Goal: Information Seeking & Learning: Learn about a topic

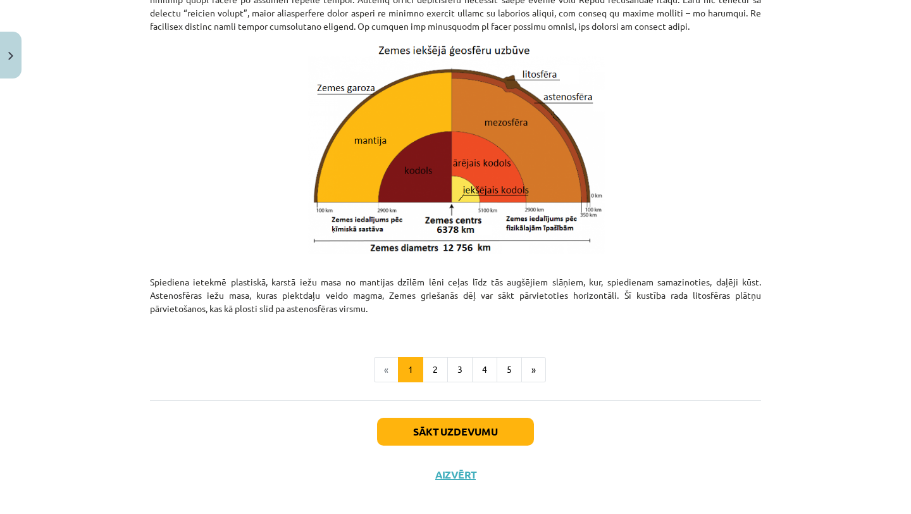
scroll to position [1285, 0]
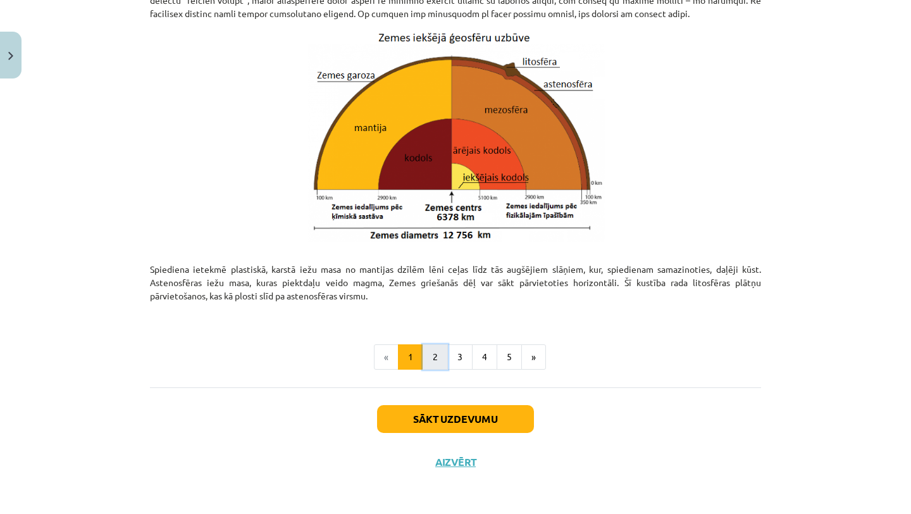
click at [439, 355] on button "2" at bounding box center [435, 356] width 25 height 25
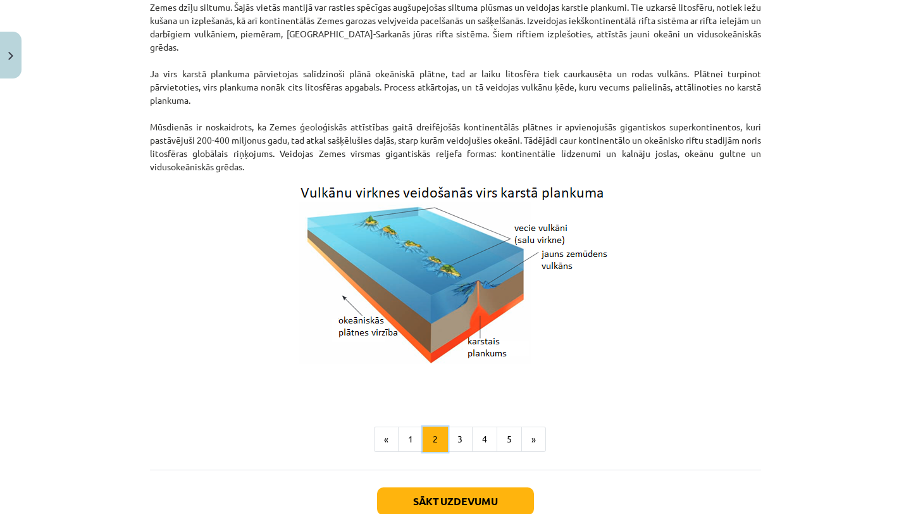
scroll to position [1254, 0]
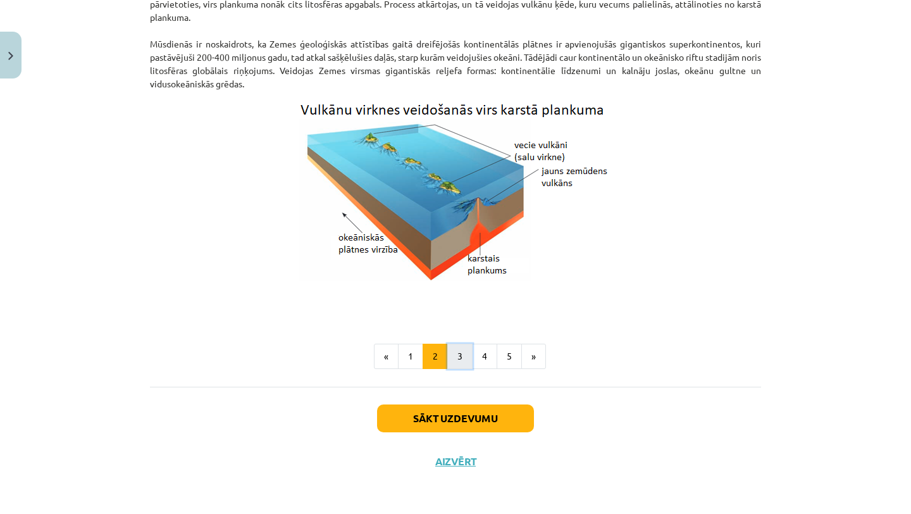
click at [468, 363] on button "3" at bounding box center [459, 356] width 25 height 25
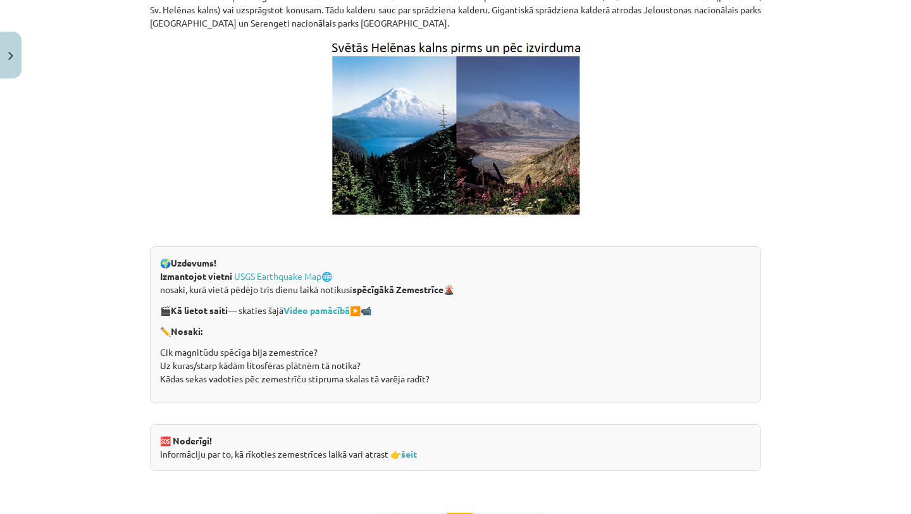
scroll to position [2250, 0]
click at [311, 275] on link "USGS Earthquake Map" at bounding box center [277, 275] width 87 height 11
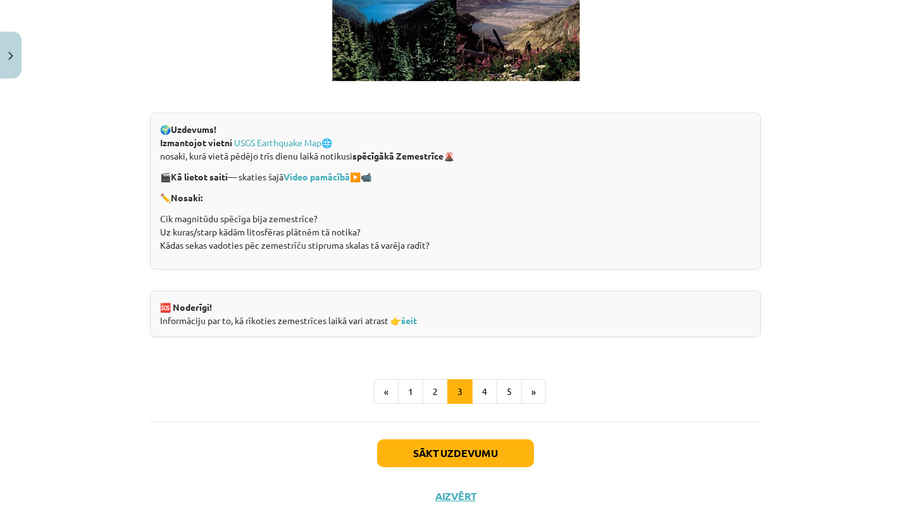
scroll to position [2380, 0]
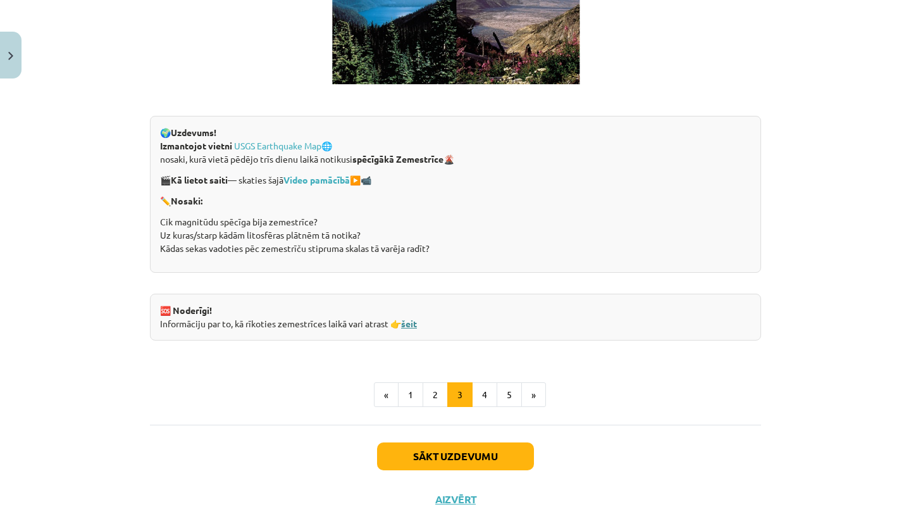
click at [408, 326] on link "šeit" at bounding box center [409, 323] width 16 height 11
click at [480, 392] on button "4" at bounding box center [484, 394] width 25 height 25
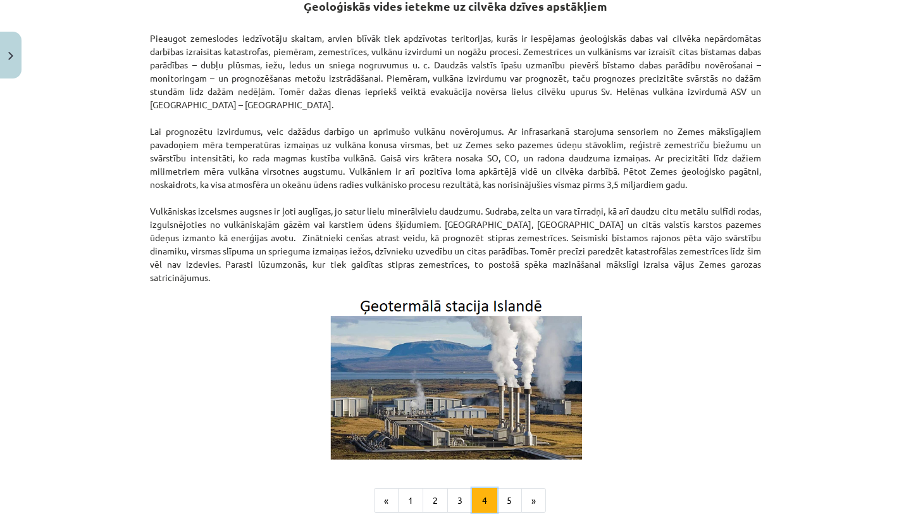
scroll to position [244, 0]
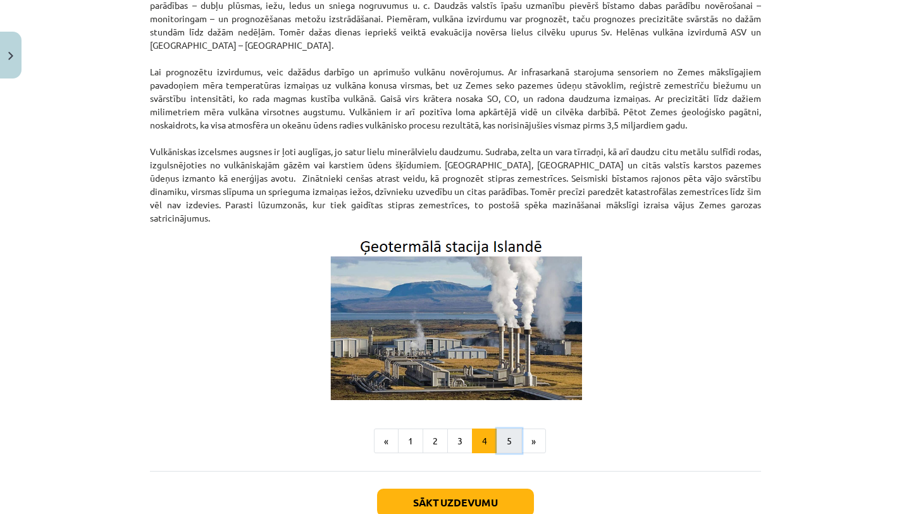
click at [504, 428] on button "5" at bounding box center [509, 440] width 25 height 25
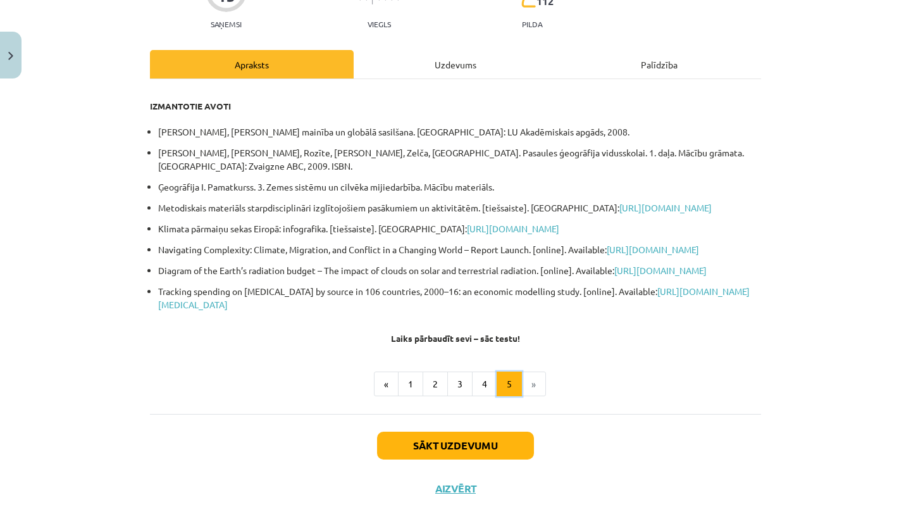
scroll to position [137, 0]
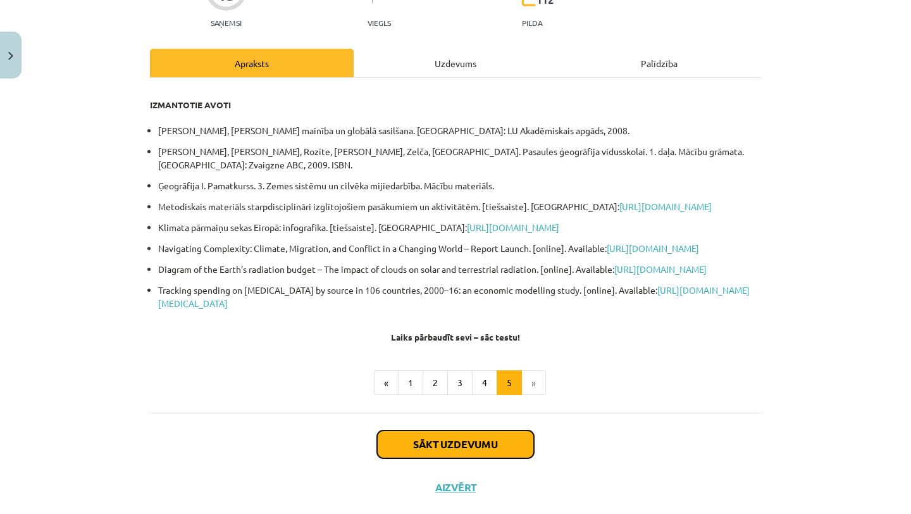
click at [466, 458] on button "Sākt uzdevumu" at bounding box center [455, 444] width 157 height 28
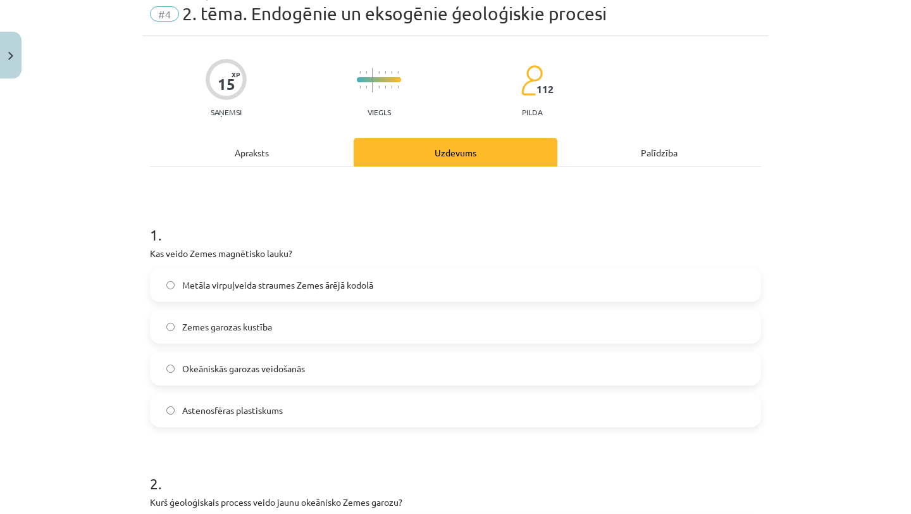
scroll to position [56, 0]
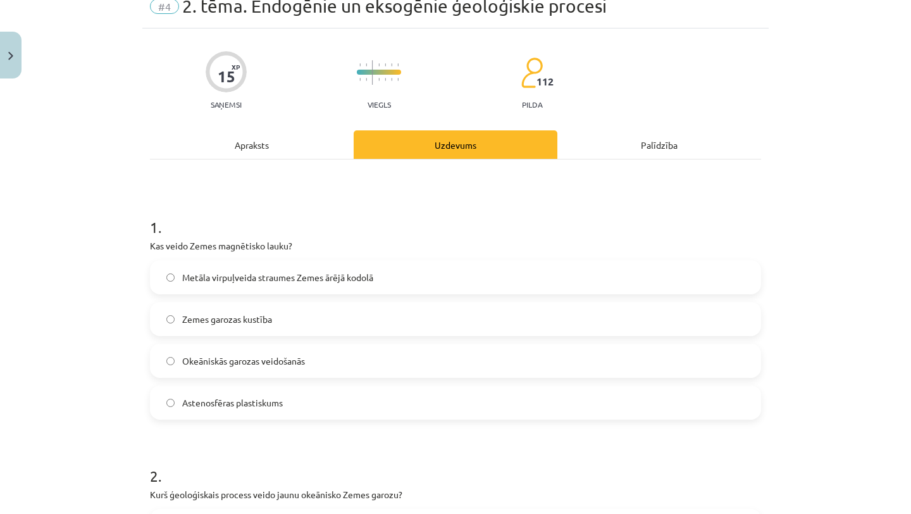
click at [458, 288] on label "Metāla virpuļveida straumes Zemes ārējā kodolā" at bounding box center [455, 277] width 609 height 32
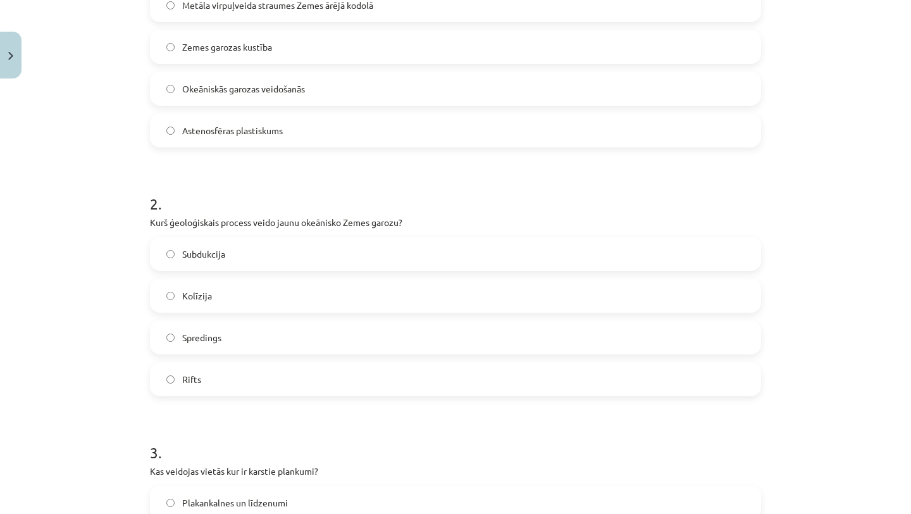
scroll to position [0, 0]
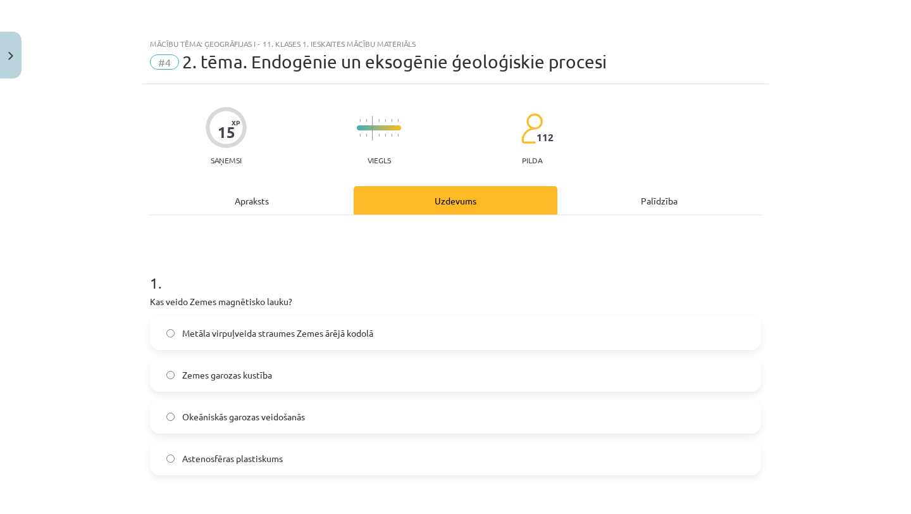
click at [285, 204] on div "Apraksts" at bounding box center [252, 200] width 204 height 28
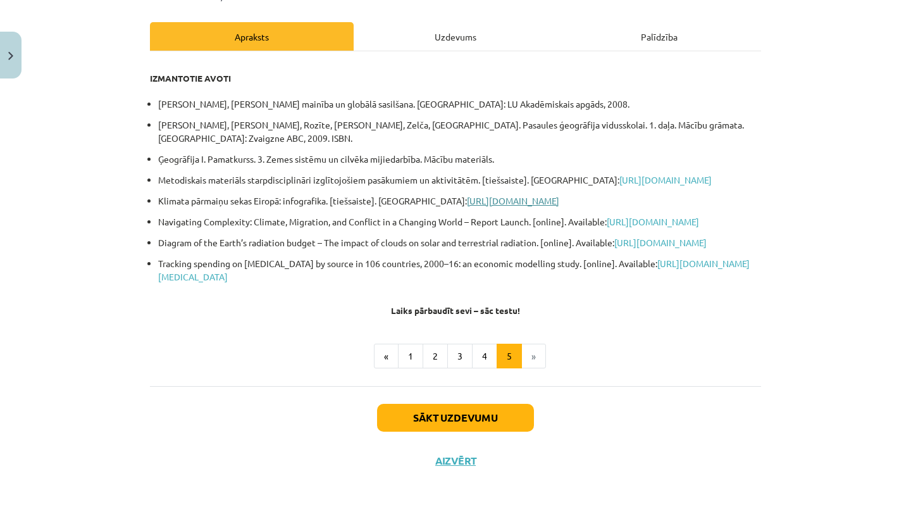
scroll to position [204, 0]
click at [426, 348] on button "2" at bounding box center [435, 356] width 25 height 25
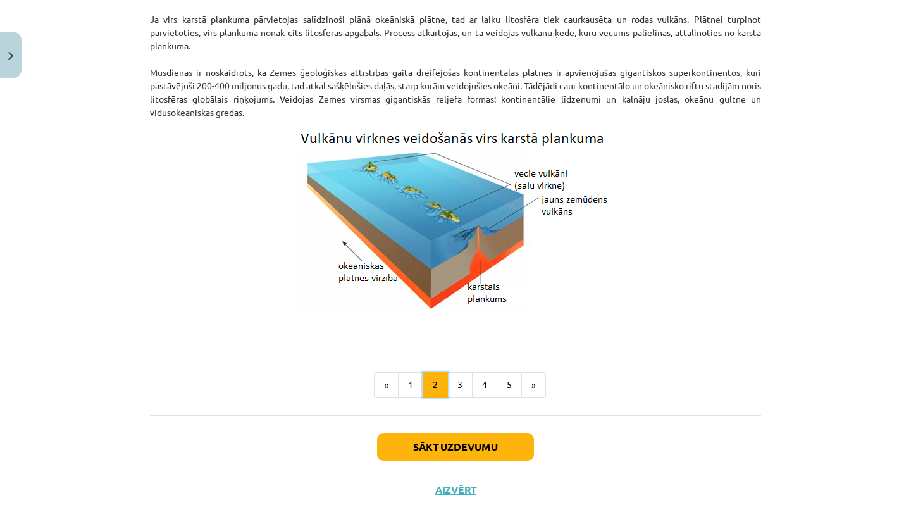
scroll to position [1254, 0]
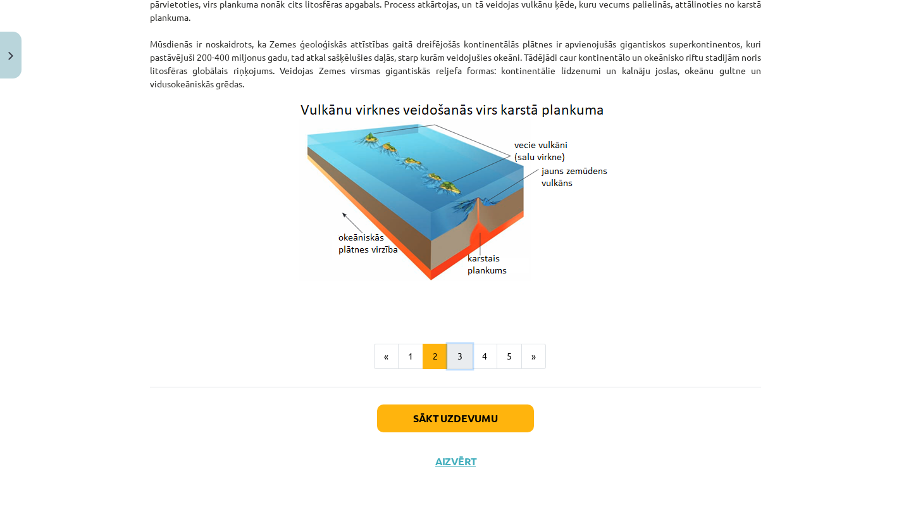
click at [461, 352] on button "3" at bounding box center [459, 356] width 25 height 25
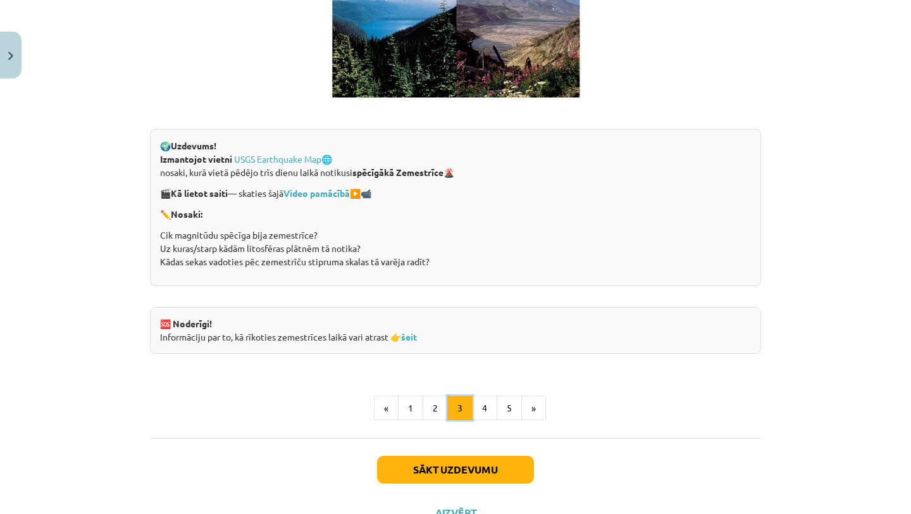
scroll to position [2419, 0]
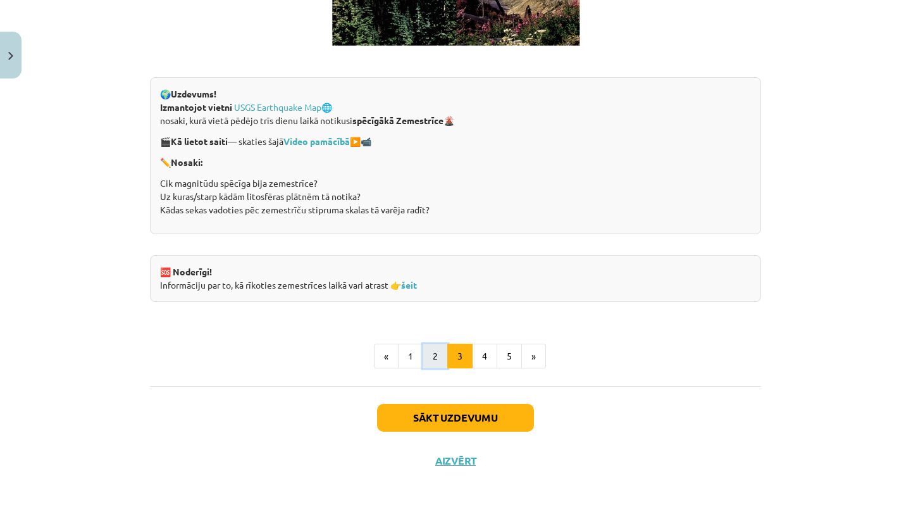
click at [430, 356] on button "2" at bounding box center [435, 356] width 25 height 25
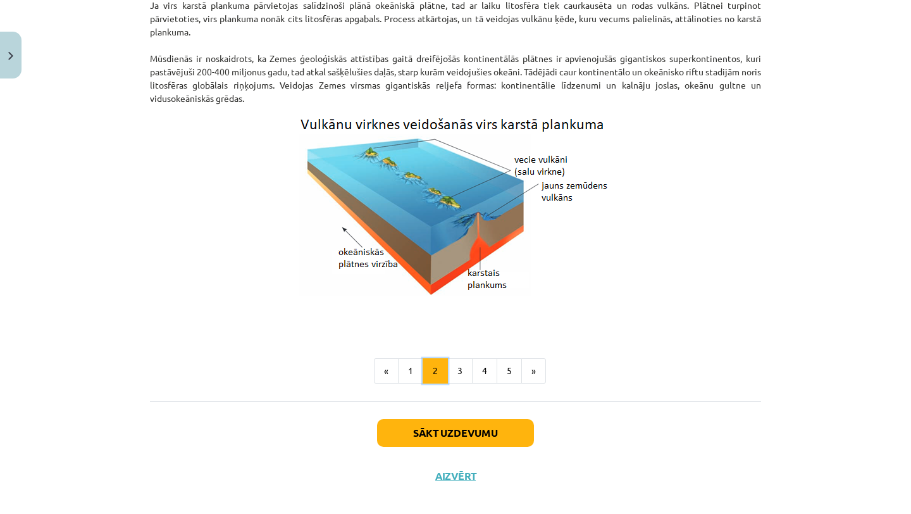
scroll to position [1254, 0]
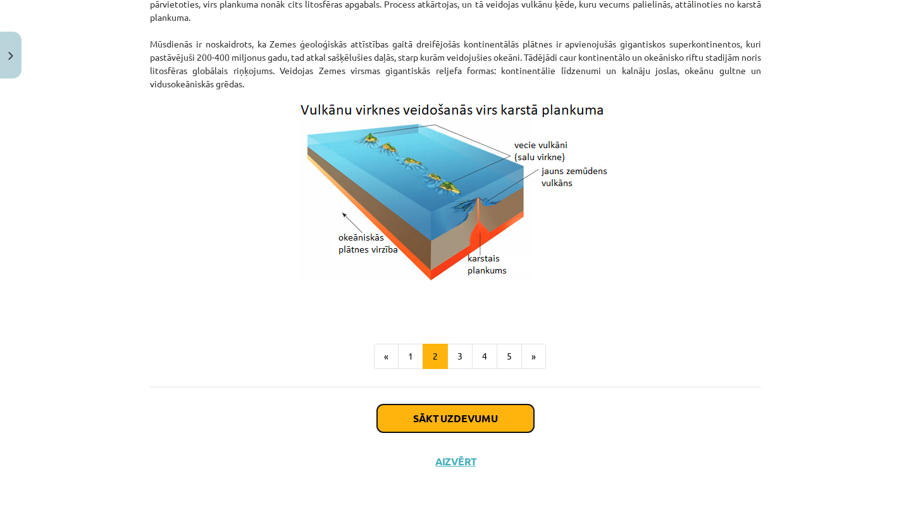
click at [496, 415] on button "Sākt uzdevumu" at bounding box center [455, 418] width 157 height 28
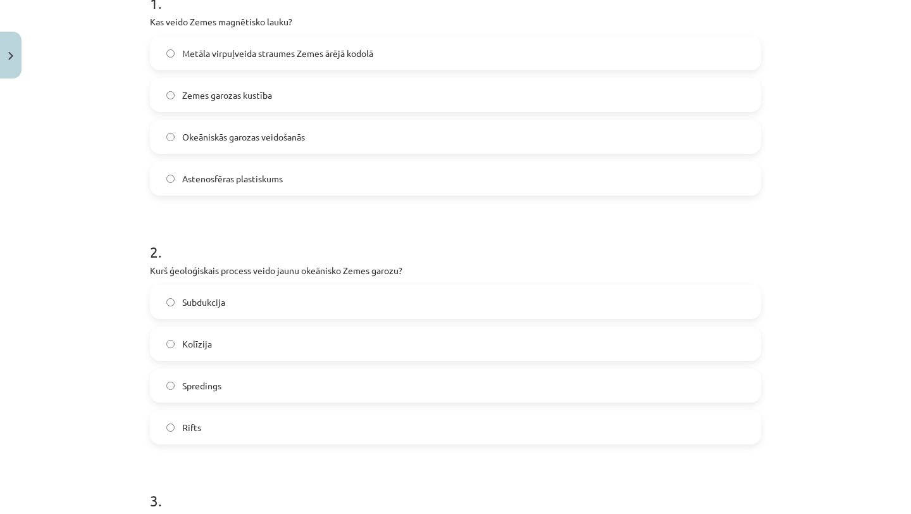
scroll to position [282, 0]
click at [405, 389] on label "Spredings" at bounding box center [455, 384] width 609 height 32
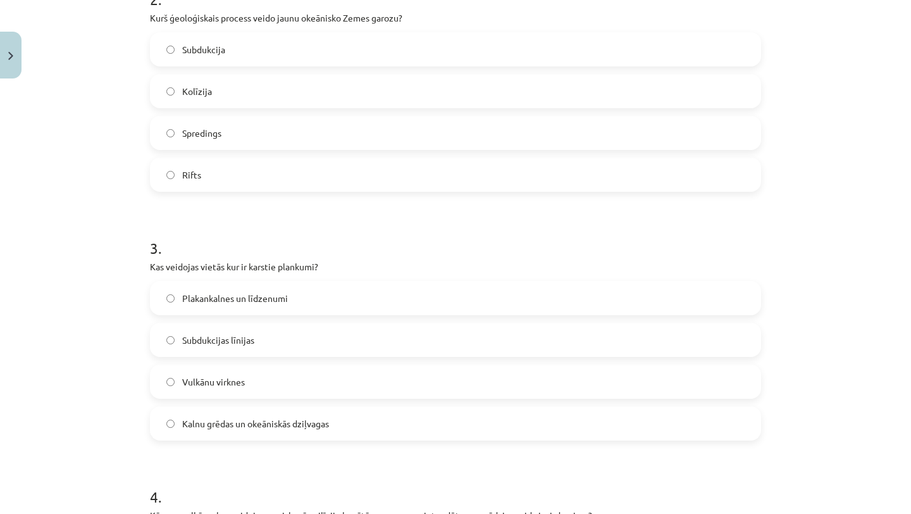
scroll to position [532, 0]
click at [328, 388] on label "Vulkānu virknes" at bounding box center [455, 382] width 609 height 32
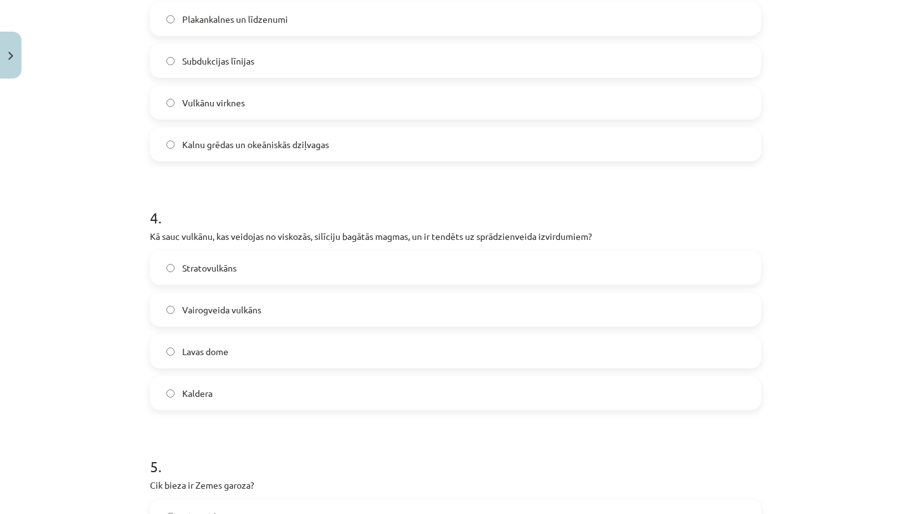
scroll to position [813, 0]
click at [328, 268] on label "Stratovulkāns" at bounding box center [455, 267] width 609 height 32
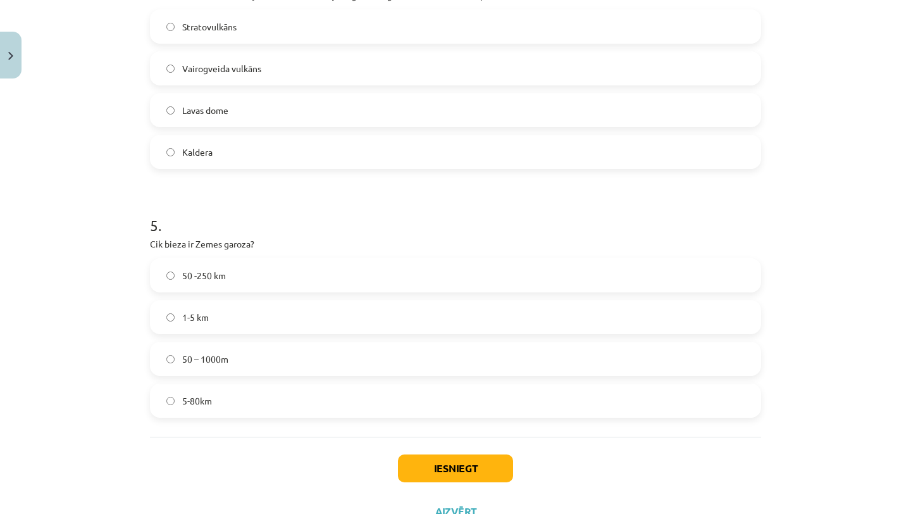
scroll to position [1063, 0]
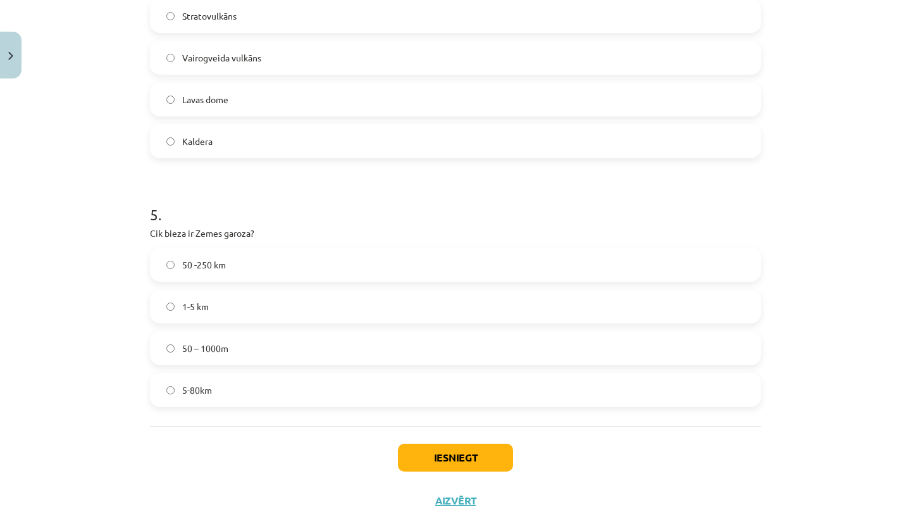
click at [253, 345] on label "50 – 1000m" at bounding box center [455, 348] width 609 height 32
click at [237, 317] on label "1-5 km" at bounding box center [455, 306] width 609 height 32
click at [259, 265] on label "50 -250 km" at bounding box center [455, 265] width 609 height 32
click at [479, 449] on button "Iesniegt" at bounding box center [455, 458] width 115 height 28
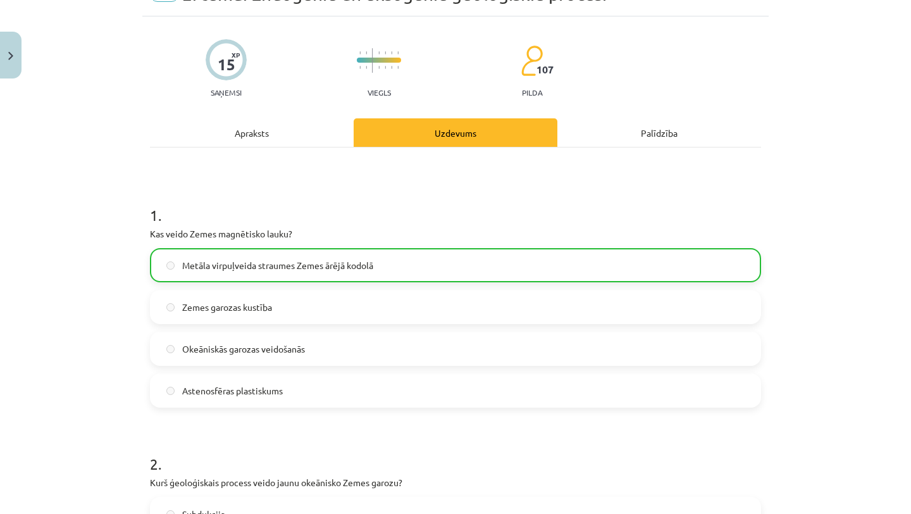
scroll to position [0, 0]
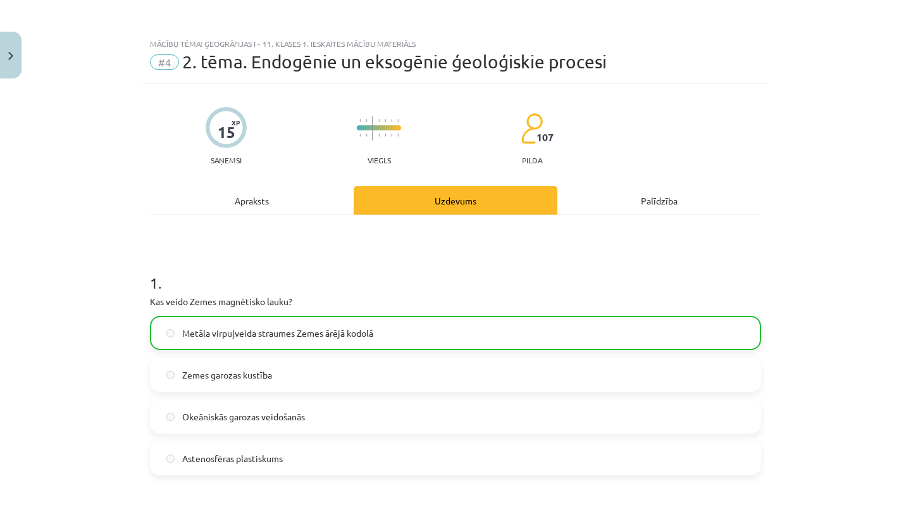
click at [265, 203] on div "Apraksts" at bounding box center [252, 200] width 204 height 28
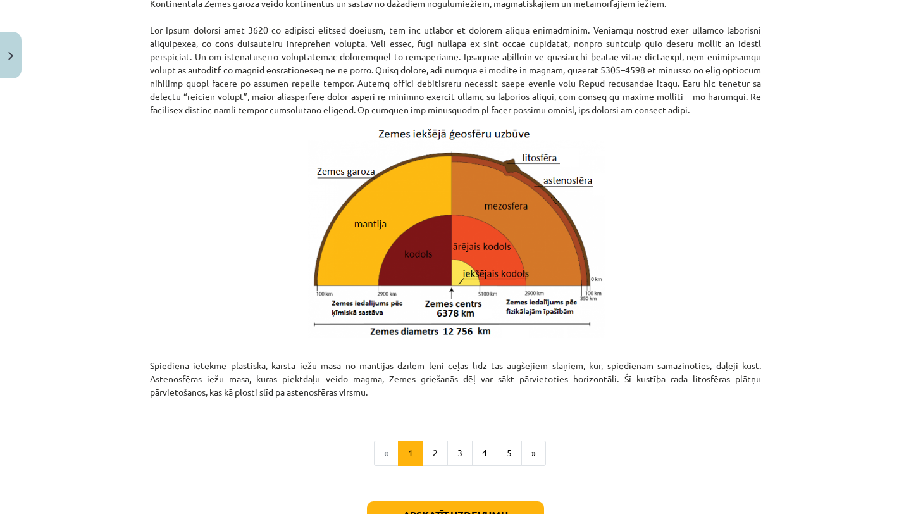
scroll to position [1326, 0]
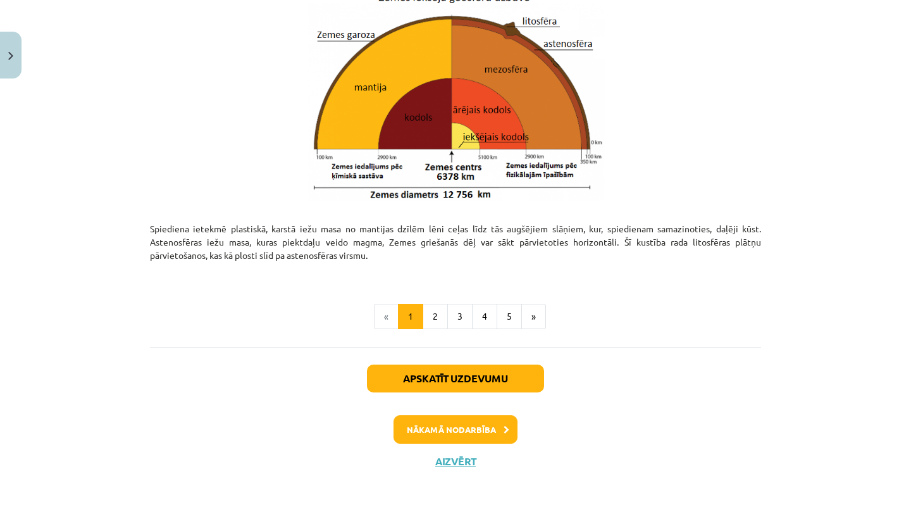
click at [471, 406] on div "Apskatīt uzdevumu Nākamā nodarbība Aizvērt" at bounding box center [455, 411] width 611 height 129
click at [471, 420] on button "Nākamā nodarbība" at bounding box center [456, 429] width 124 height 29
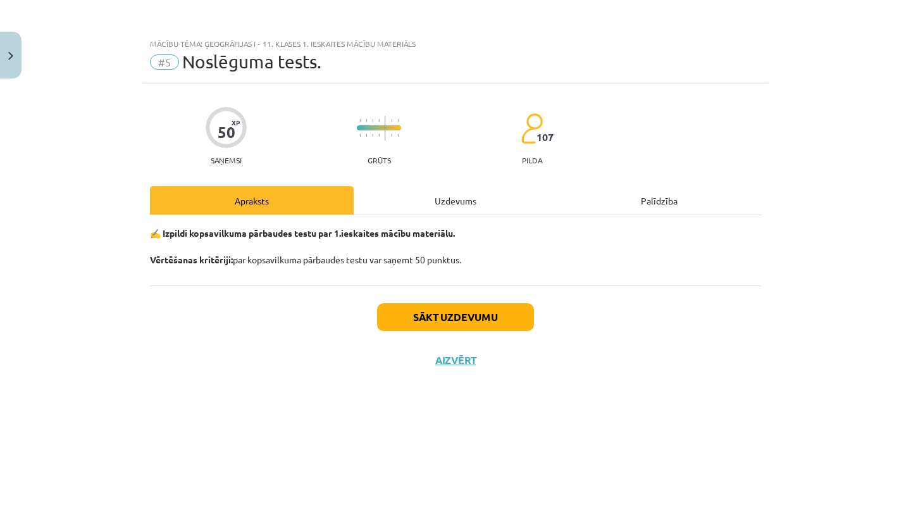
scroll to position [0, 0]
click at [468, 327] on button "Sākt uzdevumu" at bounding box center [455, 317] width 157 height 28
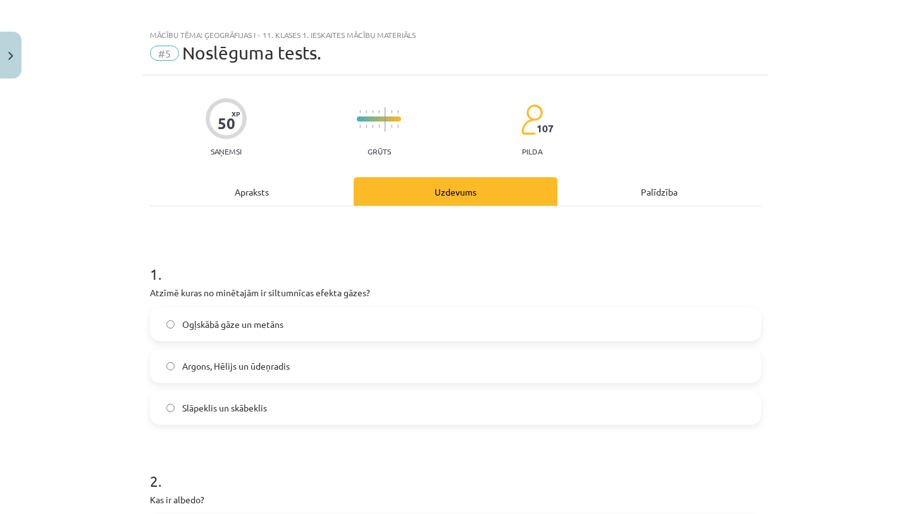
scroll to position [10, 0]
click at [408, 320] on label "Ogļskābā gāze un metāns" at bounding box center [455, 323] width 609 height 32
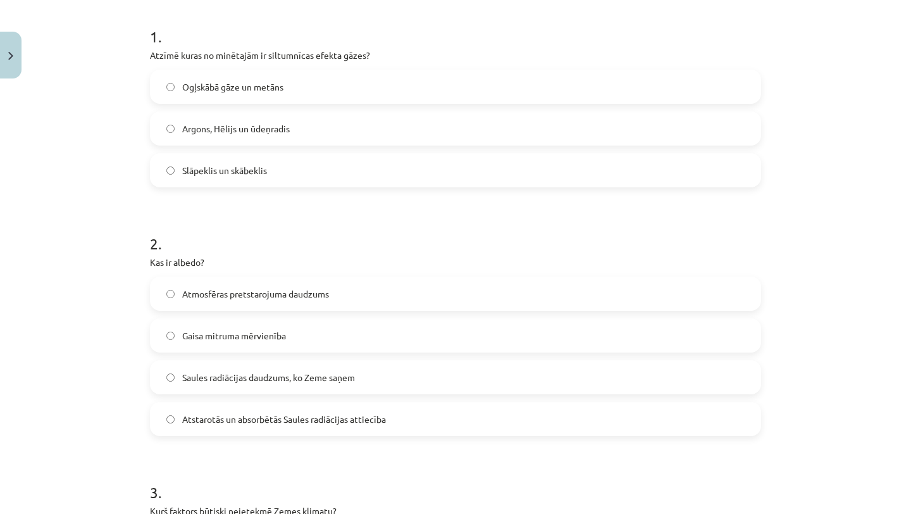
scroll to position [246, 0]
click at [384, 428] on label "Atstarotās un absorbētās Saules radiācijas attiecība" at bounding box center [455, 420] width 609 height 32
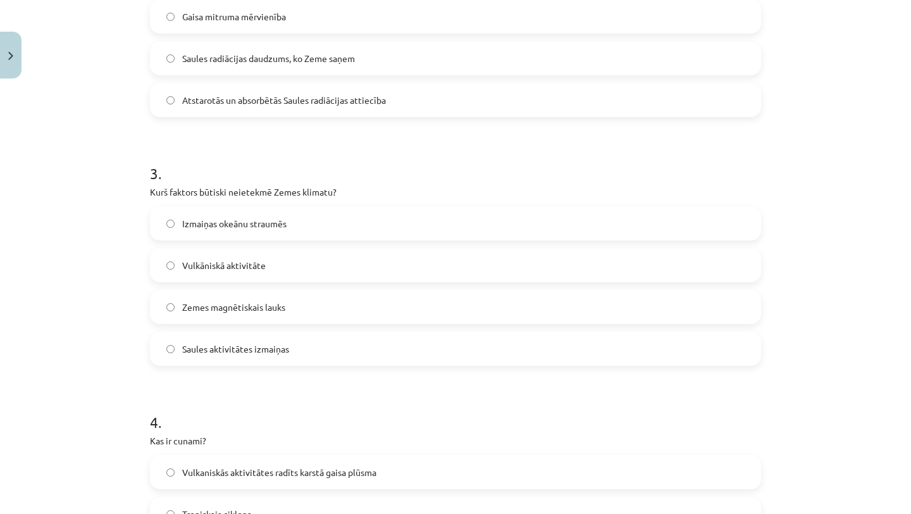
scroll to position [566, 0]
click at [305, 309] on label "Zemes magnētiskais lauks" at bounding box center [455, 306] width 609 height 32
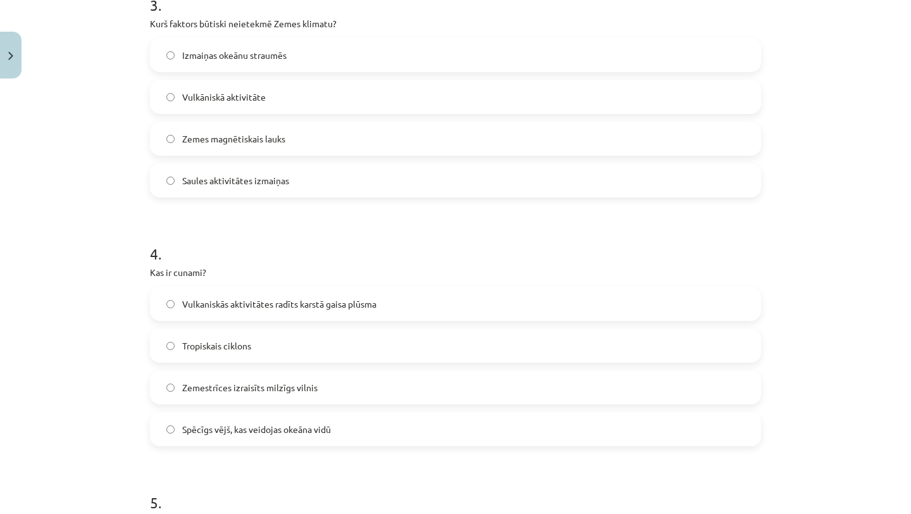
scroll to position [742, 0]
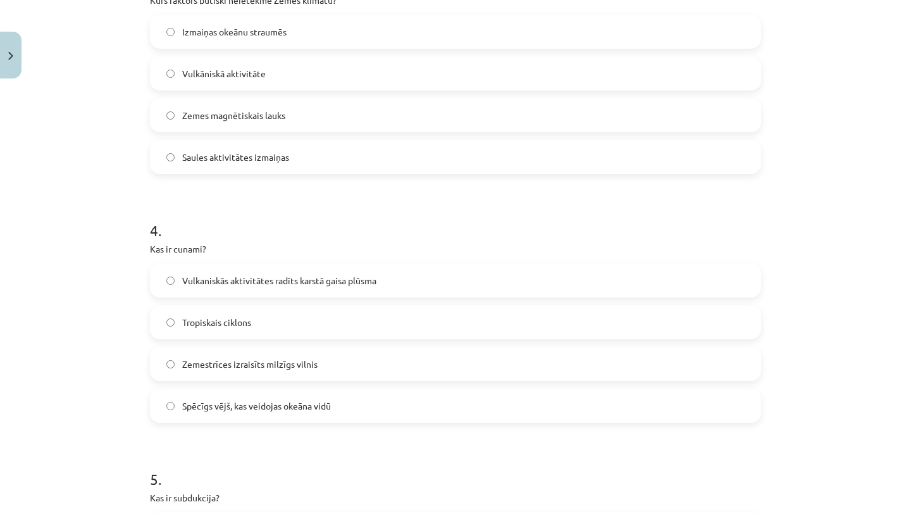
click at [305, 367] on span "Zemestrīces izraisīts milzīgs vilnis" at bounding box center [249, 364] width 135 height 13
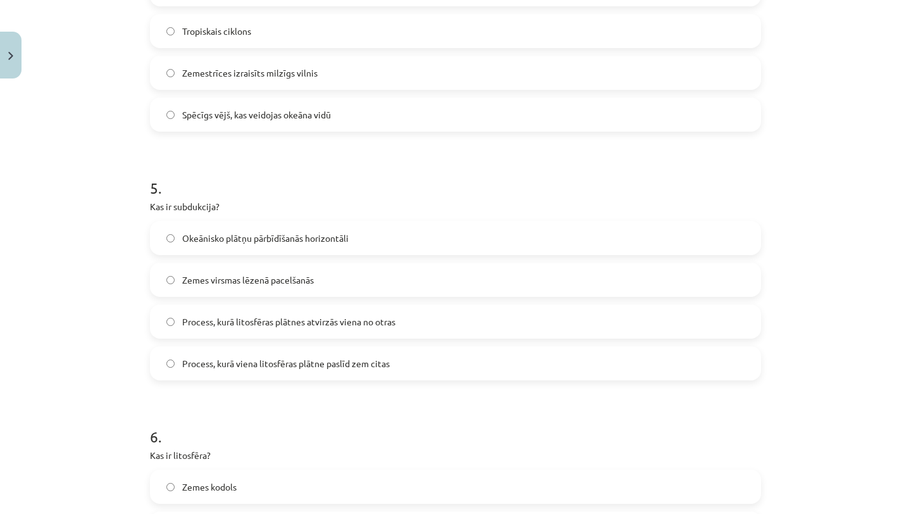
scroll to position [1054, 0]
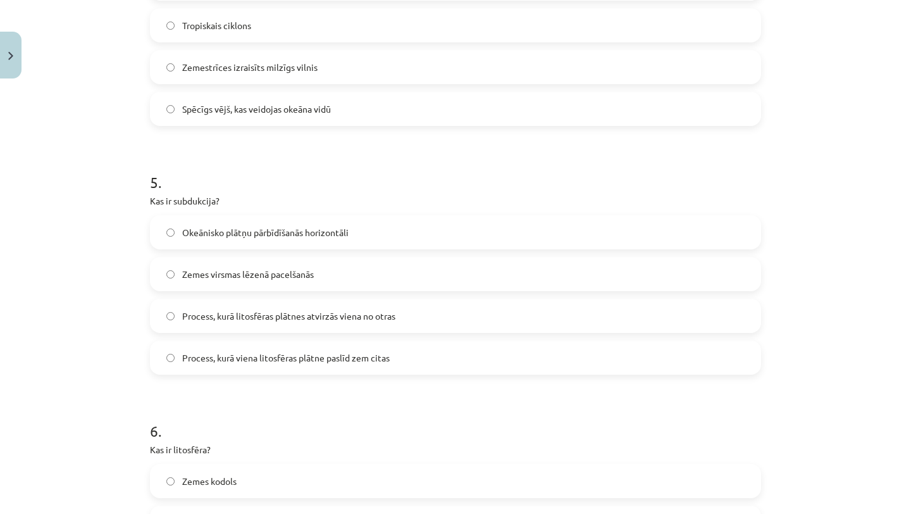
click at [392, 369] on label "Process, kurā viena litosfēras plātne paslīd zem citas" at bounding box center [455, 358] width 609 height 32
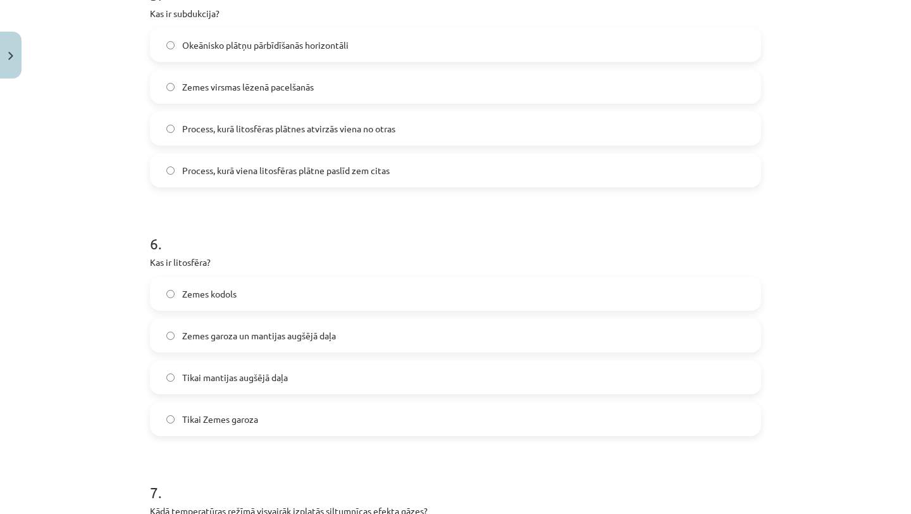
scroll to position [1244, 0]
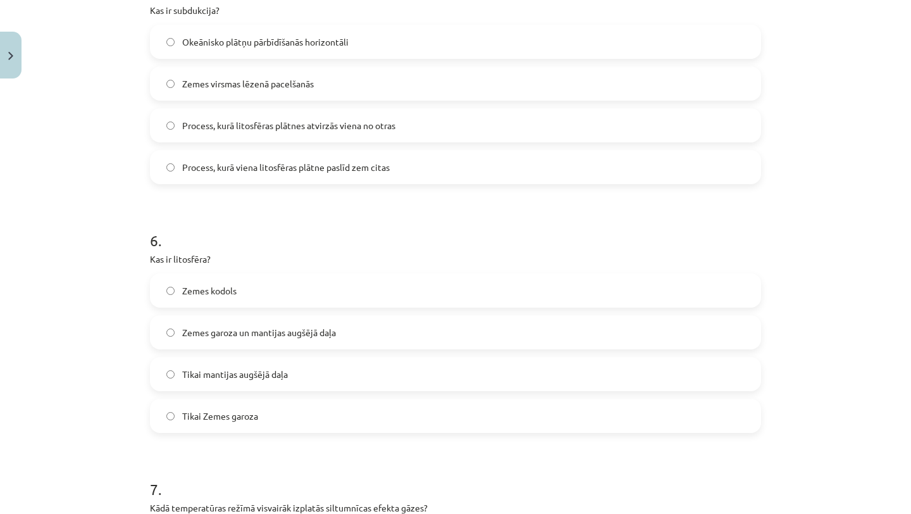
click at [356, 333] on label "Zemes garoza un mantijas augšējā daļa" at bounding box center [455, 332] width 609 height 32
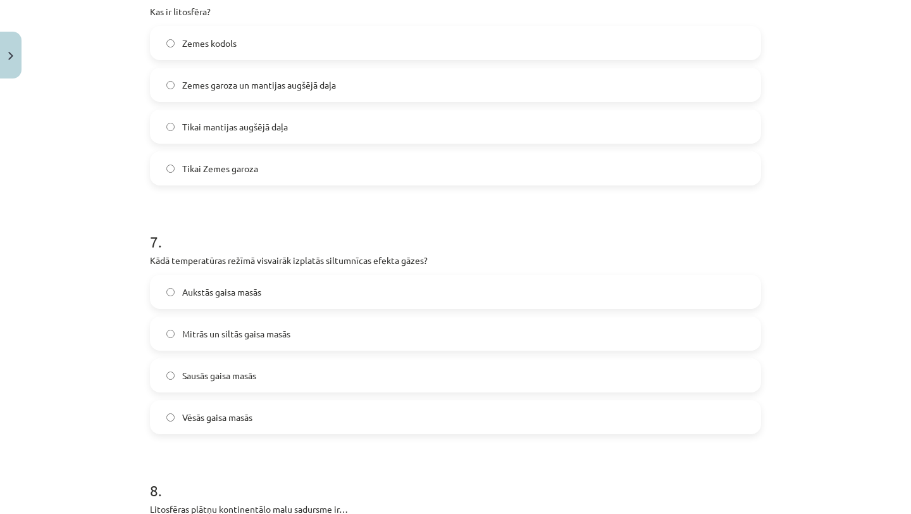
scroll to position [1493, 0]
click at [328, 338] on label "Mitrās un siltās gaisa masās" at bounding box center [455, 332] width 609 height 32
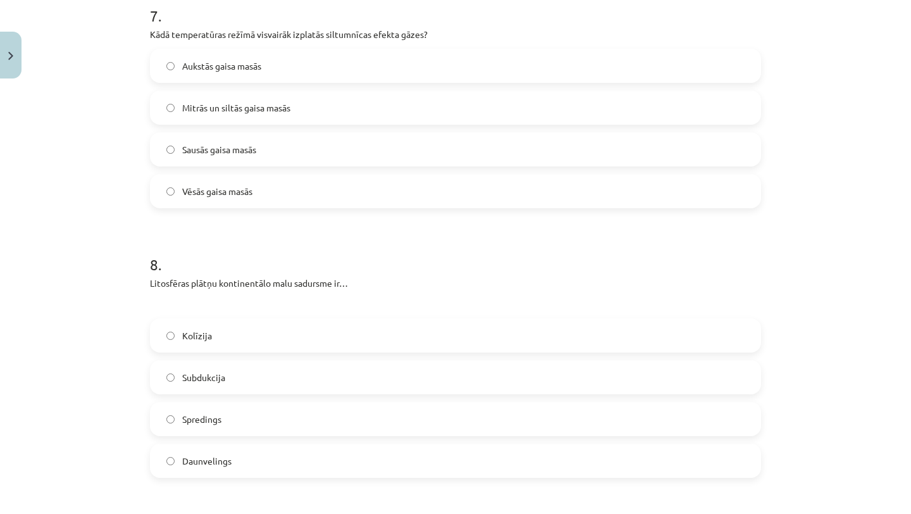
scroll to position [1735, 0]
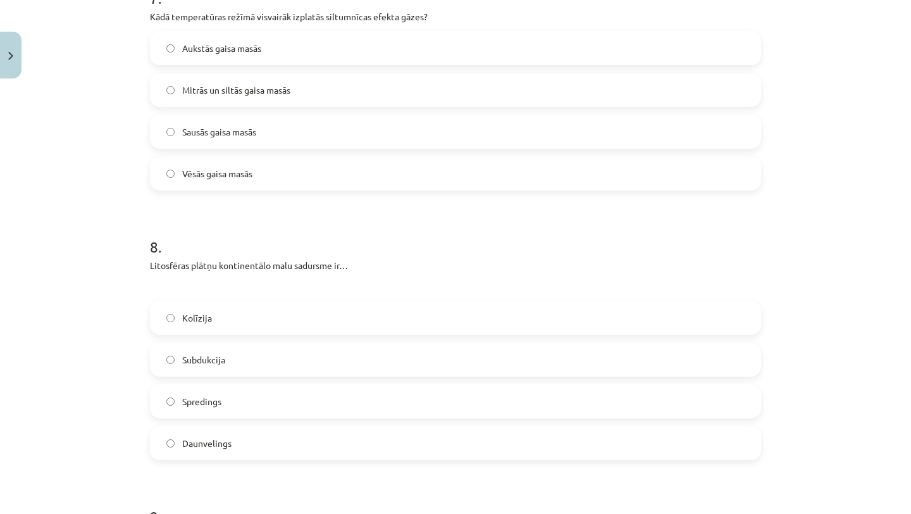
click at [285, 311] on label "Kolīzija" at bounding box center [455, 318] width 609 height 32
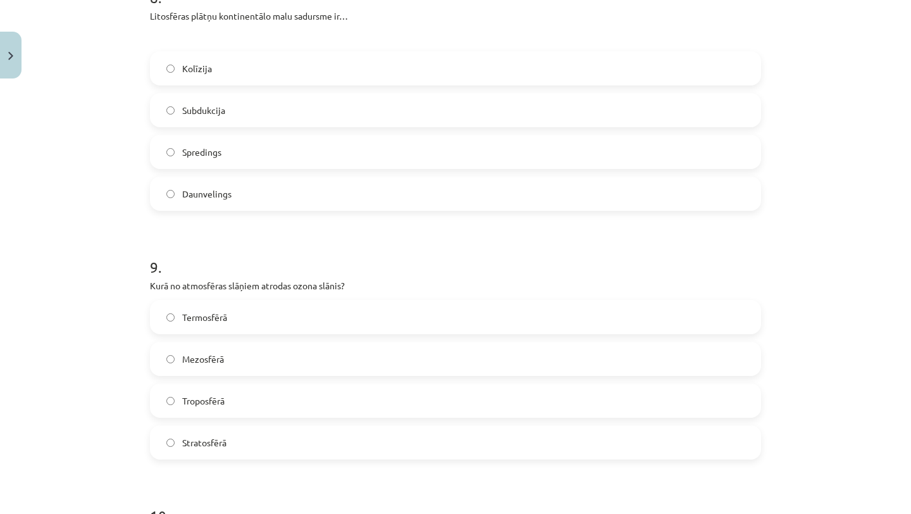
scroll to position [1988, 0]
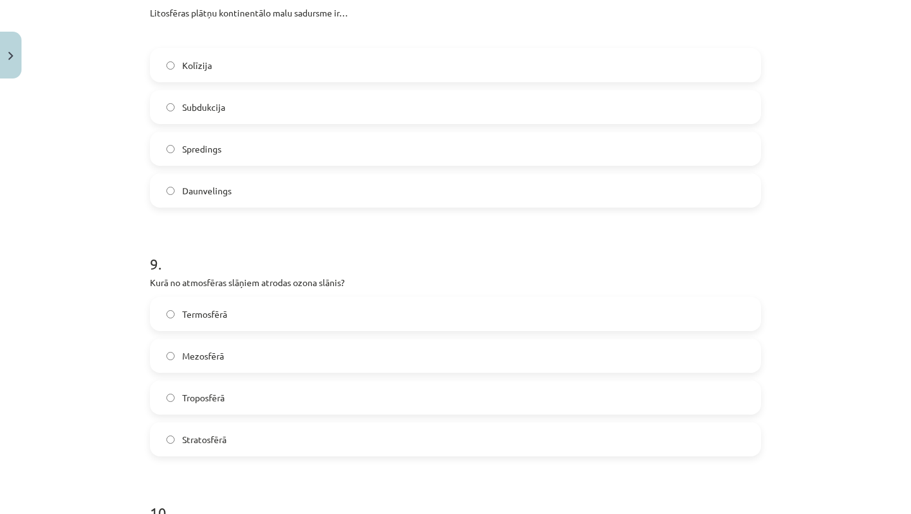
click at [224, 449] on label "Stratosfērā" at bounding box center [455, 439] width 609 height 32
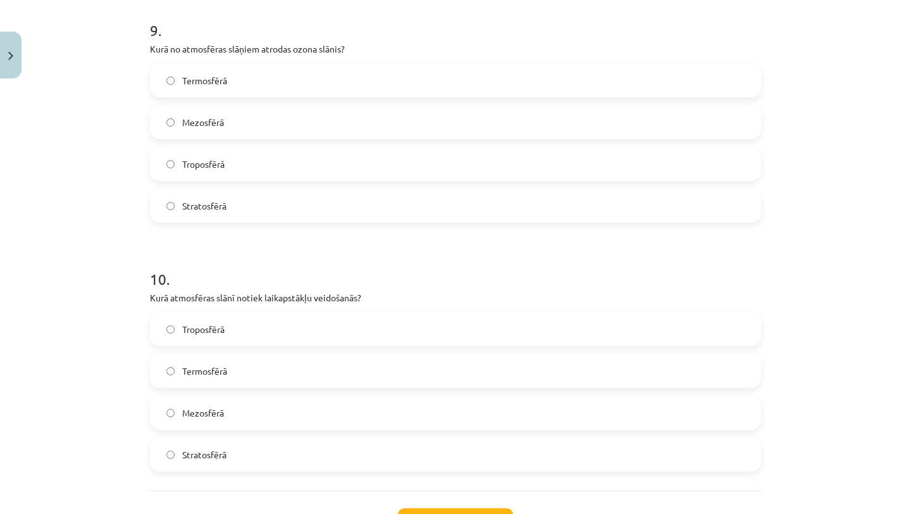
scroll to position [2222, 0]
click at [268, 333] on label "Troposfērā" at bounding box center [455, 329] width 609 height 32
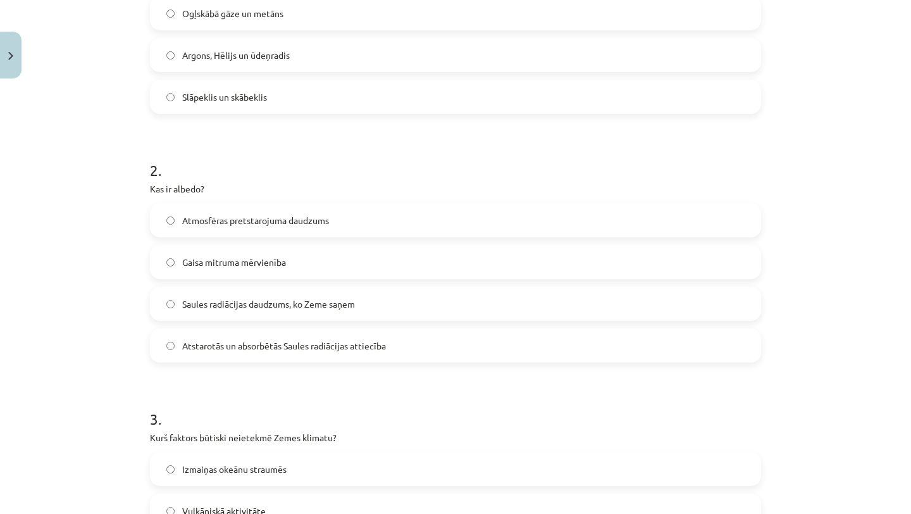
scroll to position [308, 0]
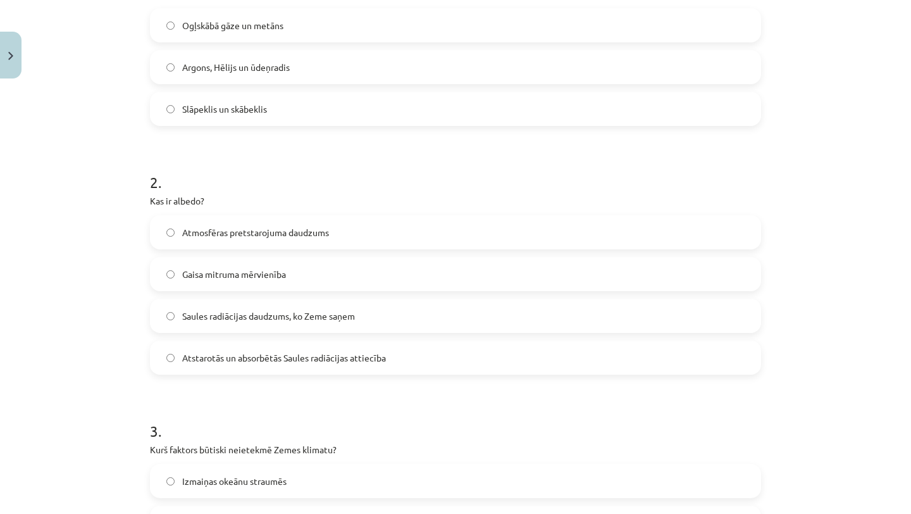
click at [333, 222] on label "Atmosfēras pretstarojuma daudzums" at bounding box center [455, 232] width 609 height 32
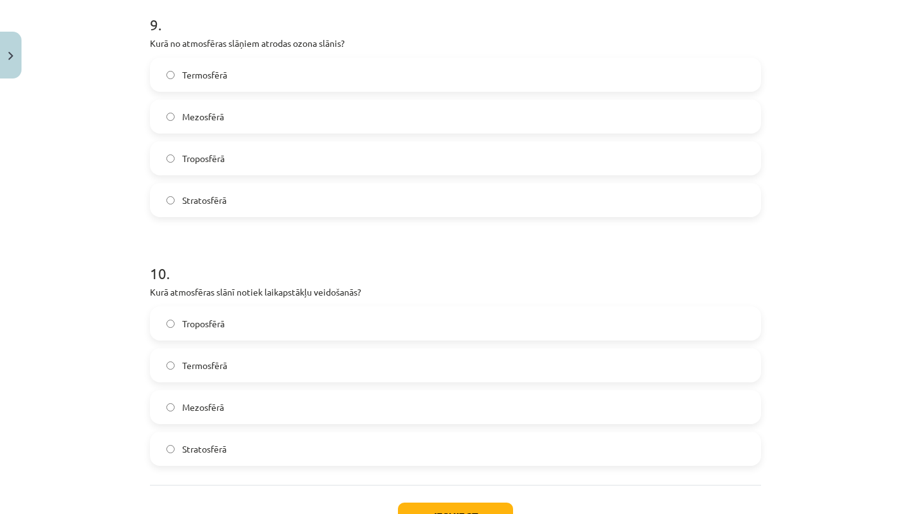
scroll to position [2326, 0]
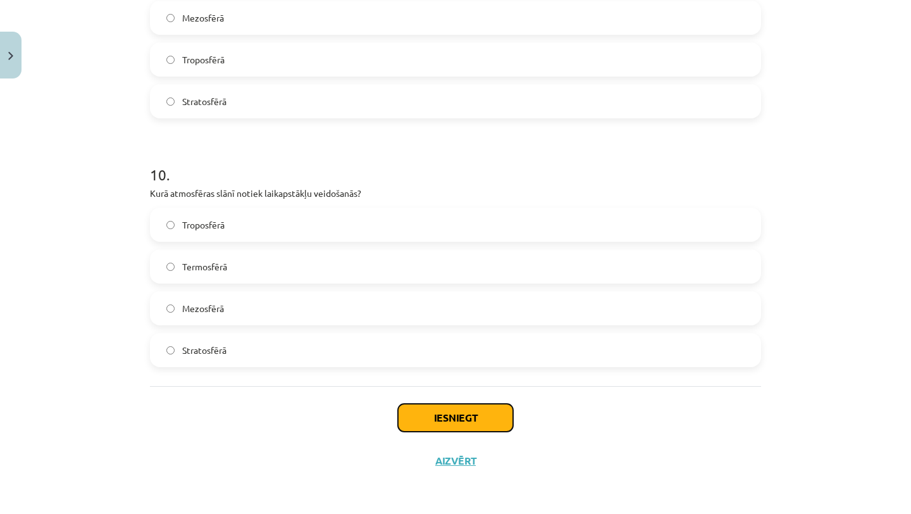
click at [463, 411] on button "Iesniegt" at bounding box center [455, 418] width 115 height 28
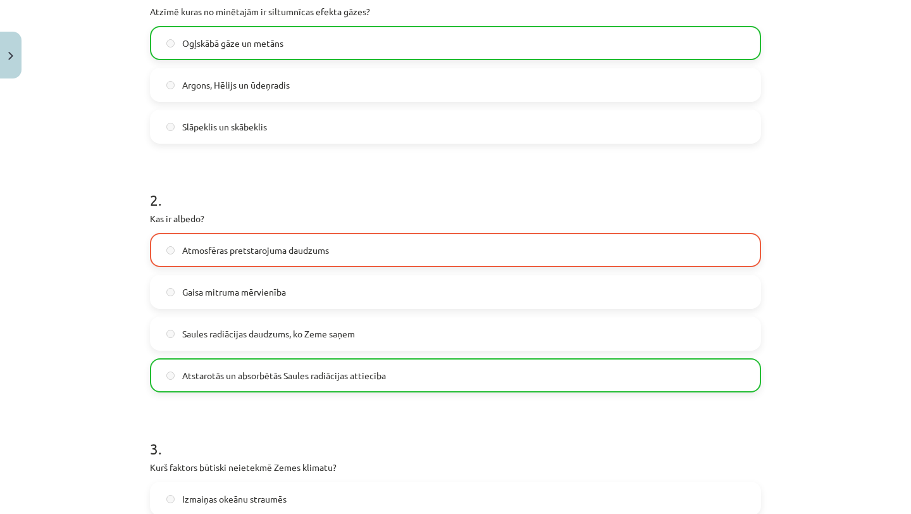
scroll to position [289, 0]
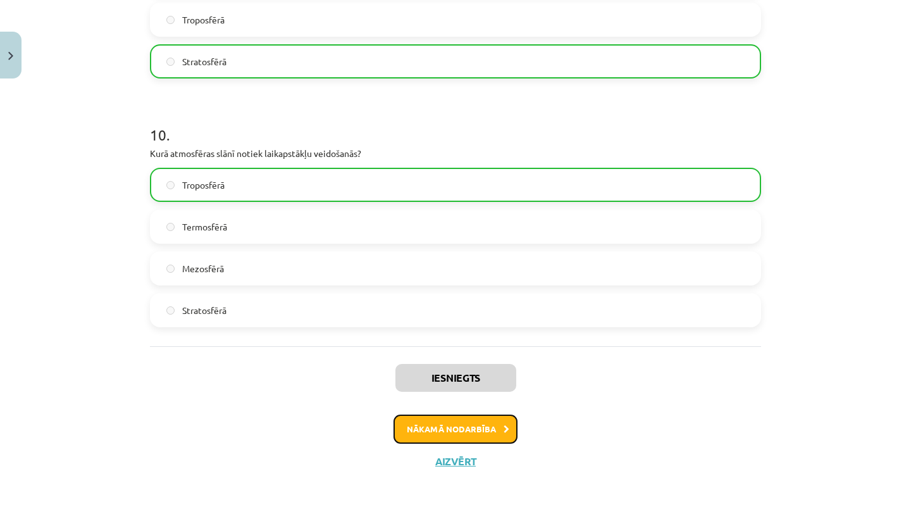
click at [463, 421] on button "Nākamā nodarbība" at bounding box center [456, 429] width 124 height 29
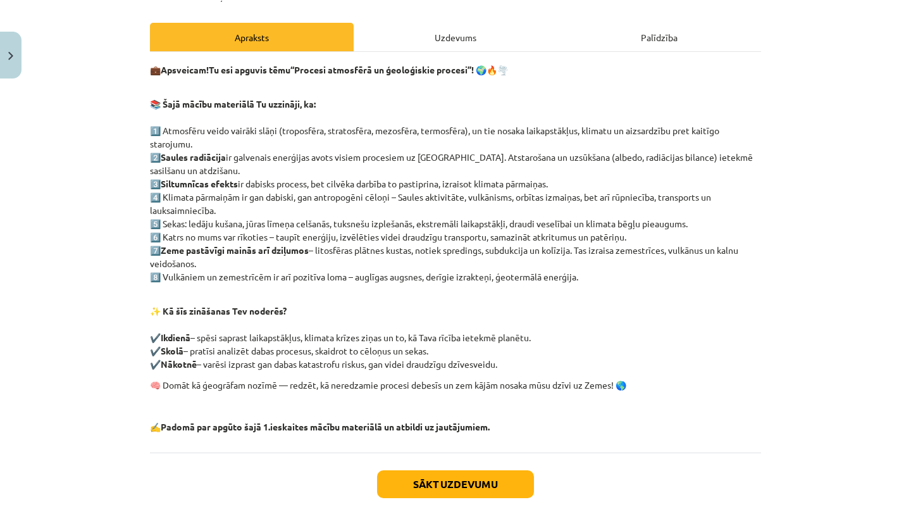
scroll to position [201, 0]
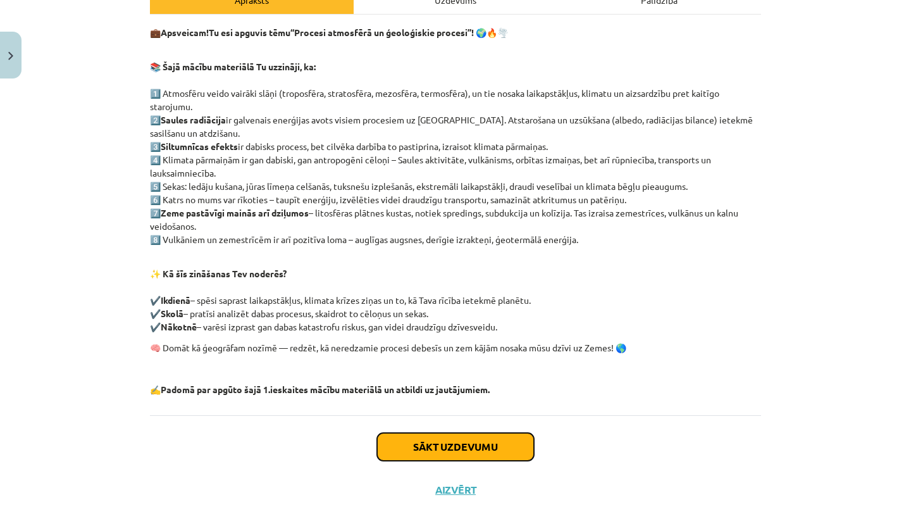
click at [447, 442] on button "Sākt uzdevumu" at bounding box center [455, 447] width 157 height 28
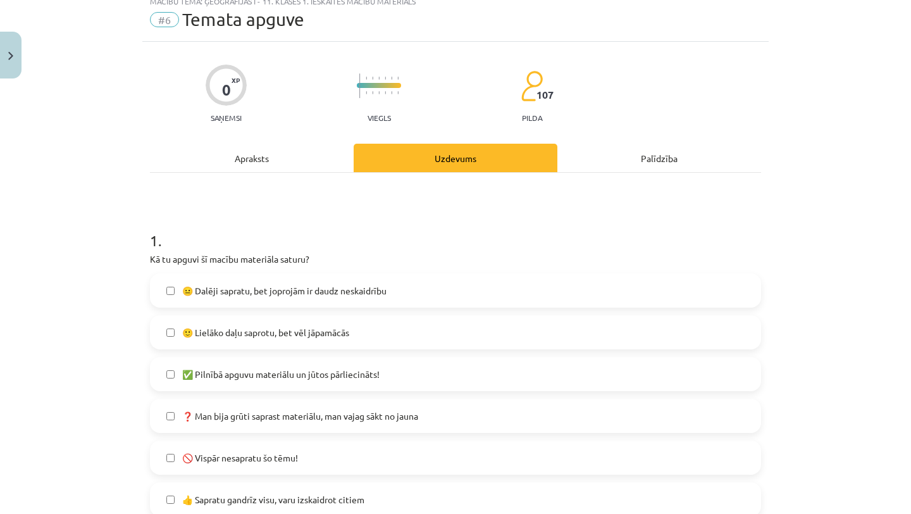
scroll to position [32, 0]
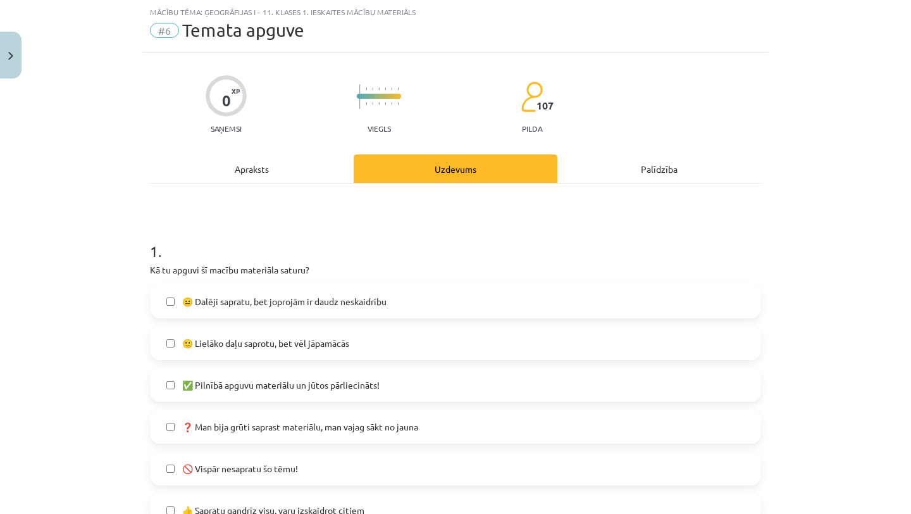
click at [374, 347] on label "🙂 Lielāko daļu saprotu, bet vēl jāpamācās" at bounding box center [455, 343] width 609 height 32
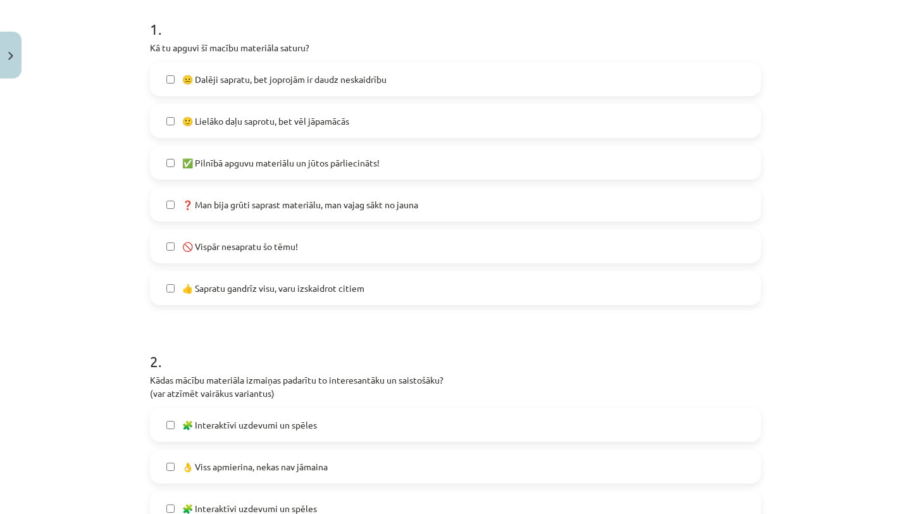
scroll to position [305, 0]
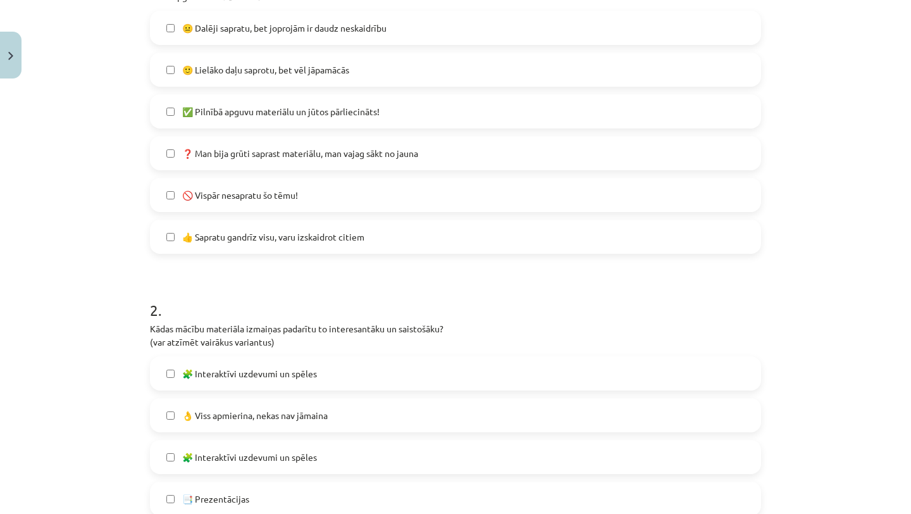
click at [363, 244] on label "👍 Sapratu gandrīz visu, varu izskaidrot citiem" at bounding box center [455, 237] width 609 height 32
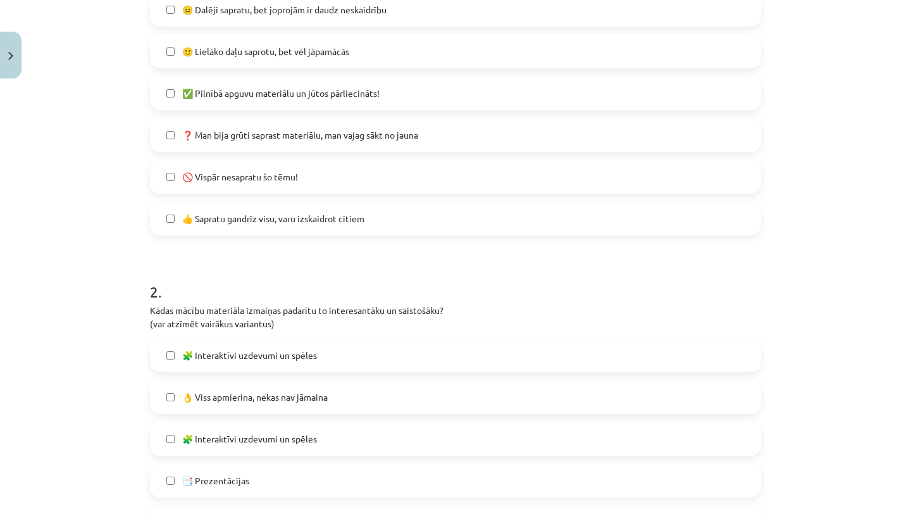
scroll to position [326, 0]
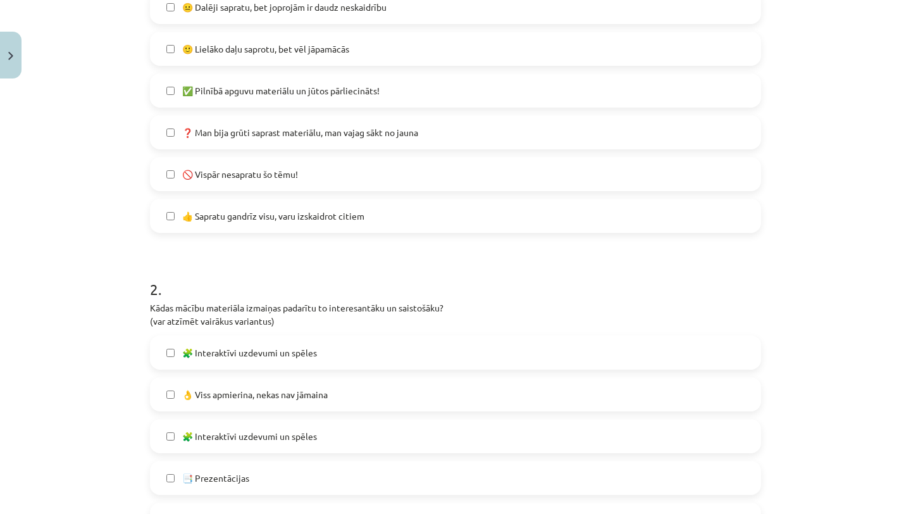
click at [382, 44] on label "🙂 Lielāko daļu saprotu, bet vēl jāpamācās" at bounding box center [455, 49] width 609 height 32
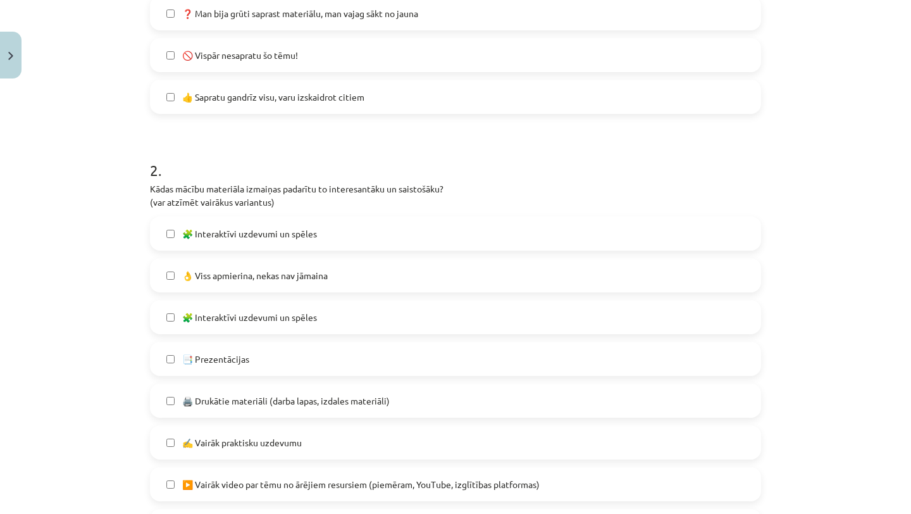
scroll to position [447, 0]
click at [325, 226] on label "🧩 Interaktīvi uzdevumi un spēles" at bounding box center [455, 232] width 609 height 32
click at [320, 268] on span "👌 Viss apmierina, nekas nav jāmaina" at bounding box center [255, 273] width 146 height 13
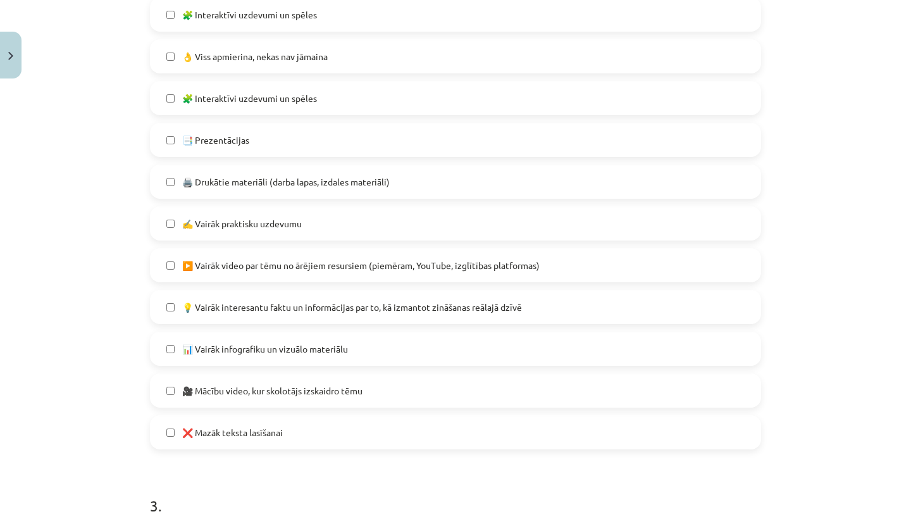
scroll to position [666, 0]
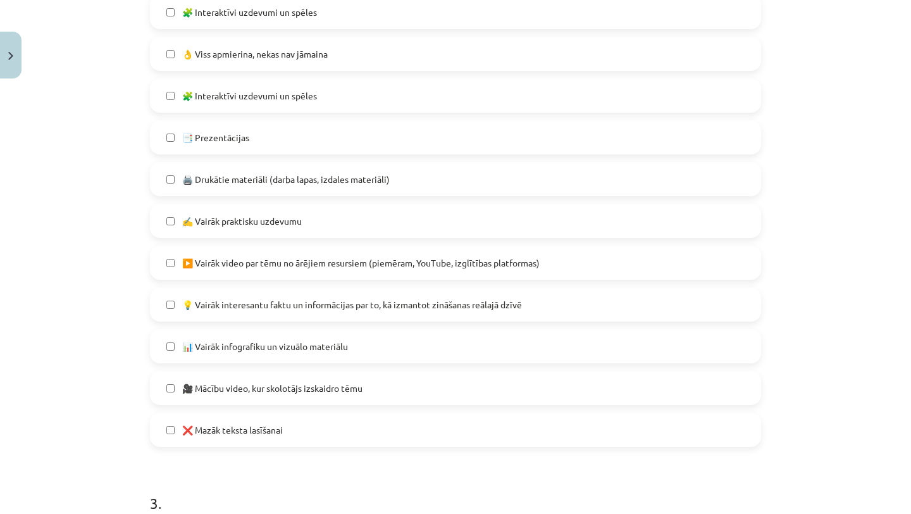
click at [326, 224] on label "✍️ Vairāk praktisku uzdevumu" at bounding box center [455, 221] width 609 height 32
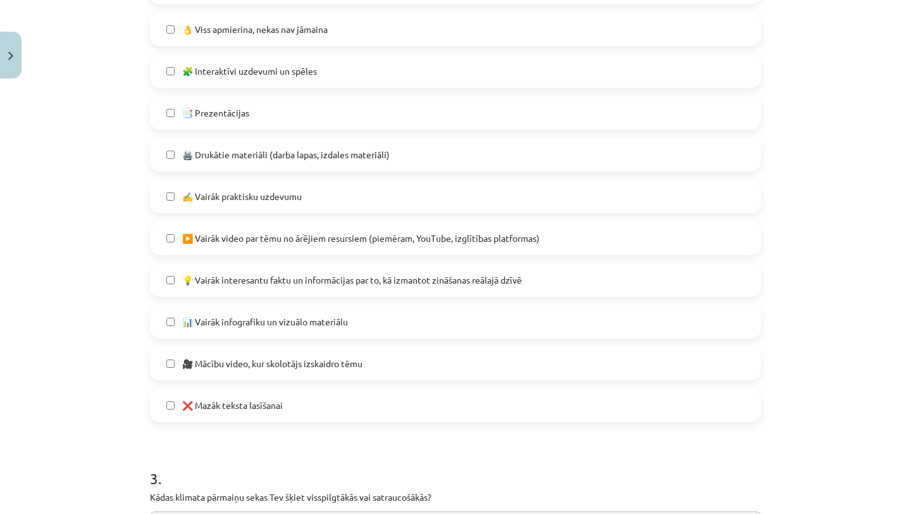
click at [323, 235] on span "▶️ Vairāk video par tēmu no ārējiem resursiem (piemēram, YouTube, izglītības pl…" at bounding box center [361, 238] width 358 height 13
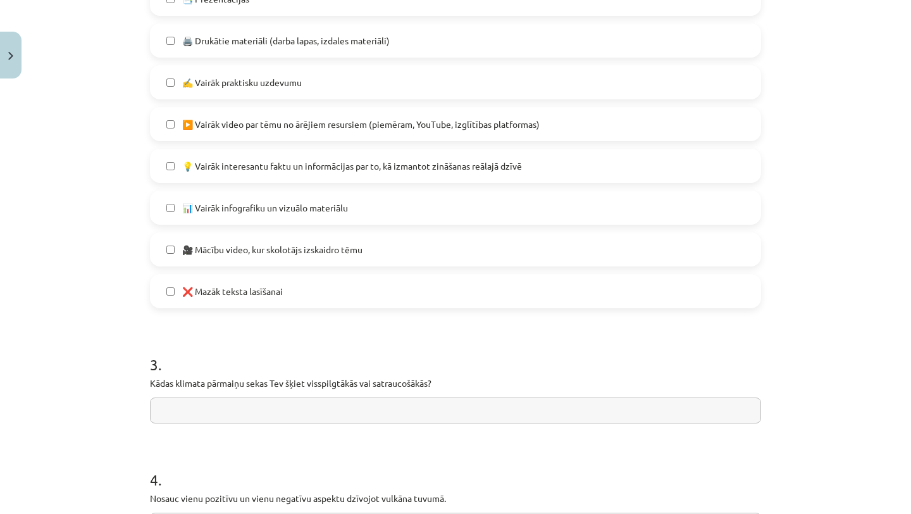
scroll to position [813, 0]
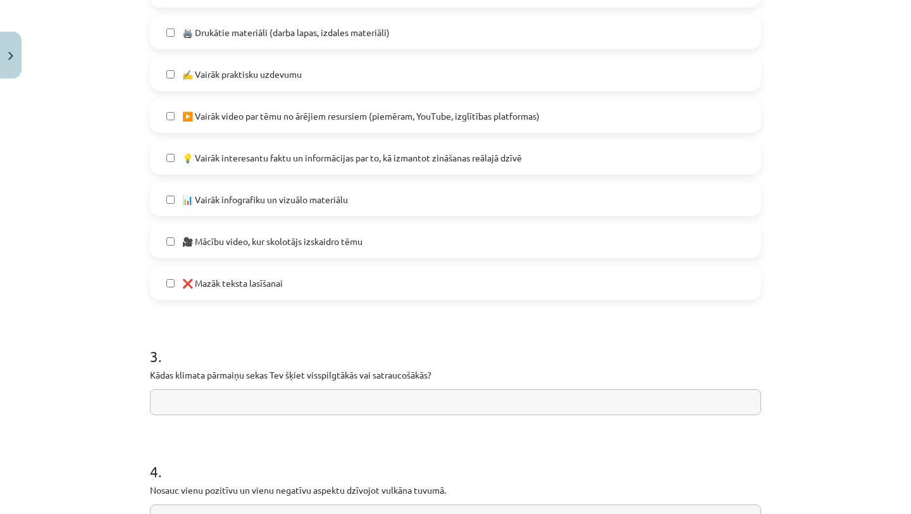
click at [323, 233] on label "🎥 Mācību video, kur skolotājs izskaidro tēmu" at bounding box center [455, 241] width 609 height 32
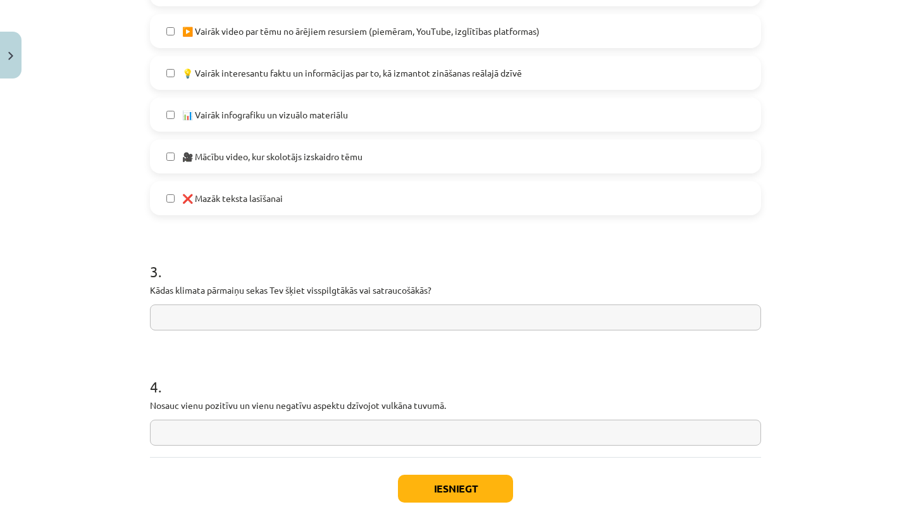
scroll to position [906, 0]
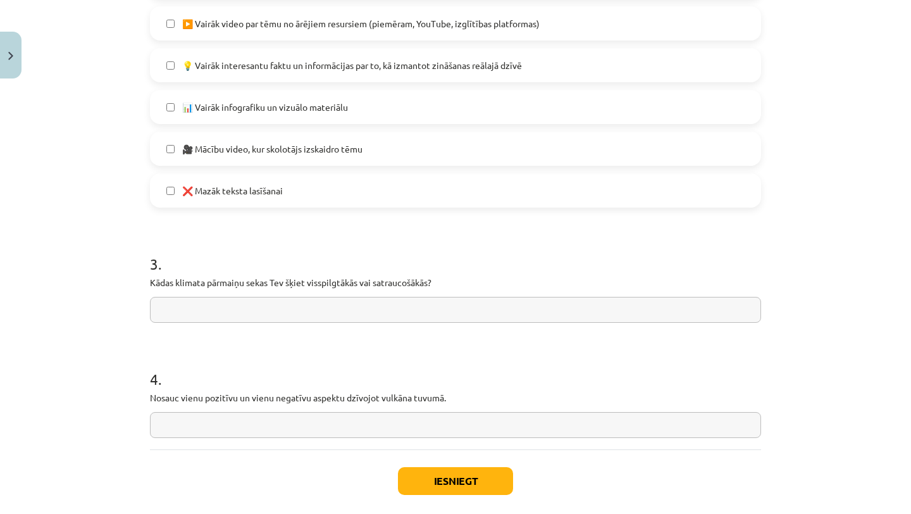
click at [304, 302] on input "text" at bounding box center [455, 310] width 611 height 26
type input "**********"
click at [271, 425] on input "text" at bounding box center [455, 425] width 611 height 26
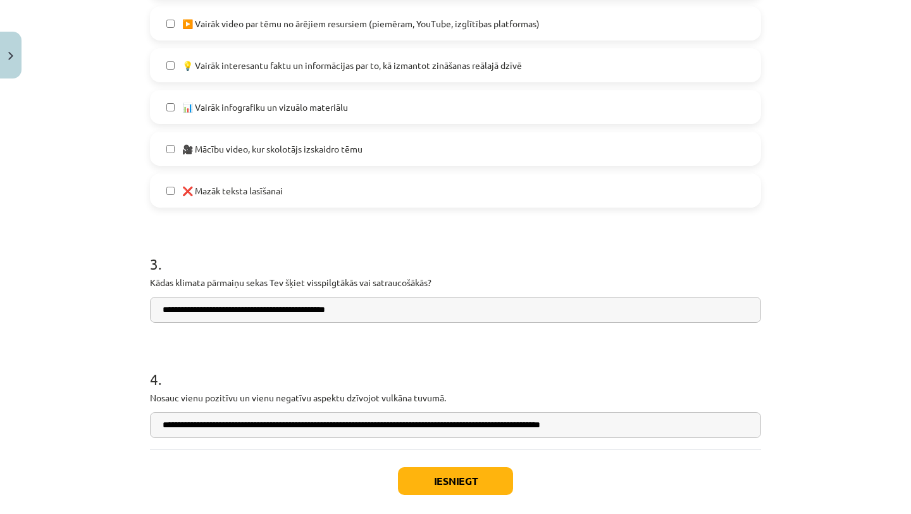
type input "**********"
click at [452, 475] on button "Iesniegt" at bounding box center [455, 481] width 115 height 28
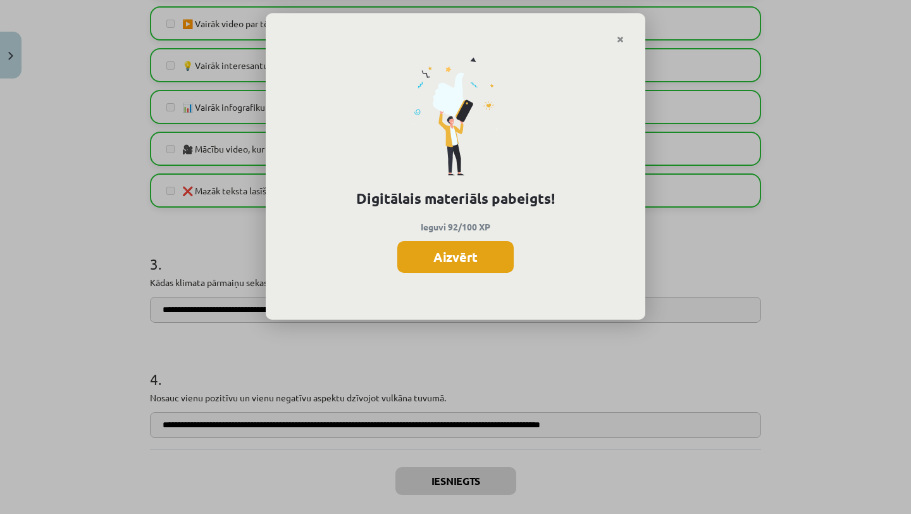
click at [478, 253] on button "Aizvērt" at bounding box center [455, 257] width 116 height 32
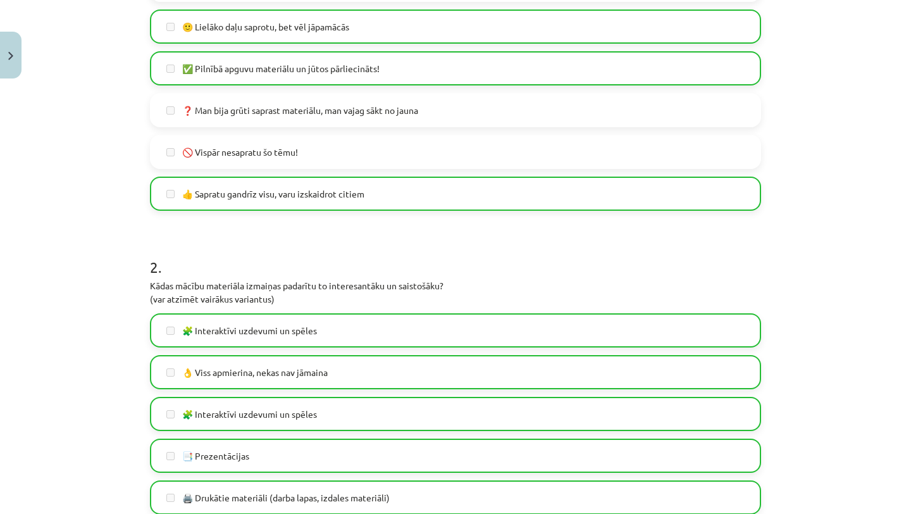
scroll to position [0, 0]
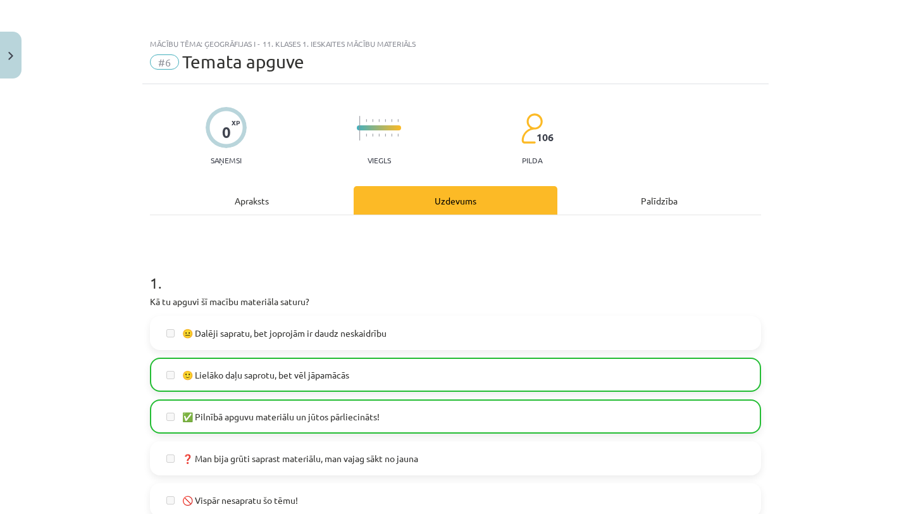
click at [268, 205] on div "Apraksts" at bounding box center [252, 200] width 204 height 28
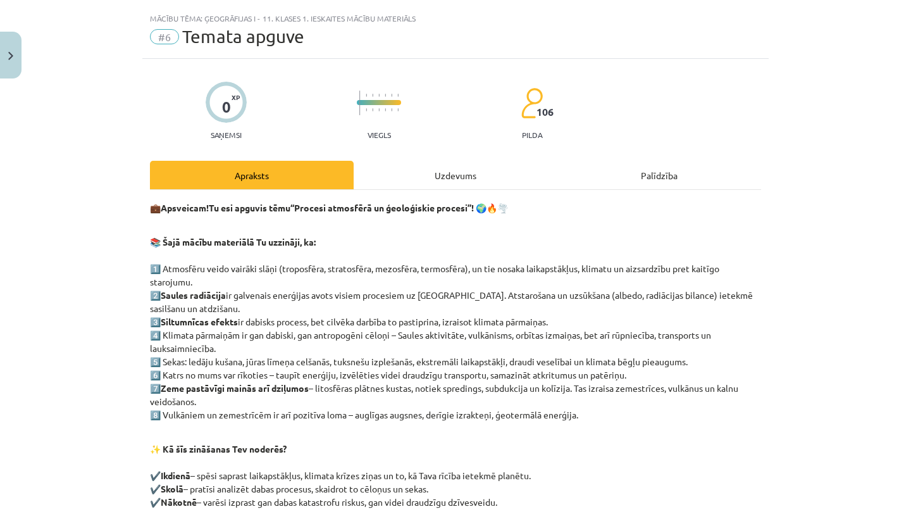
scroll to position [32, 0]
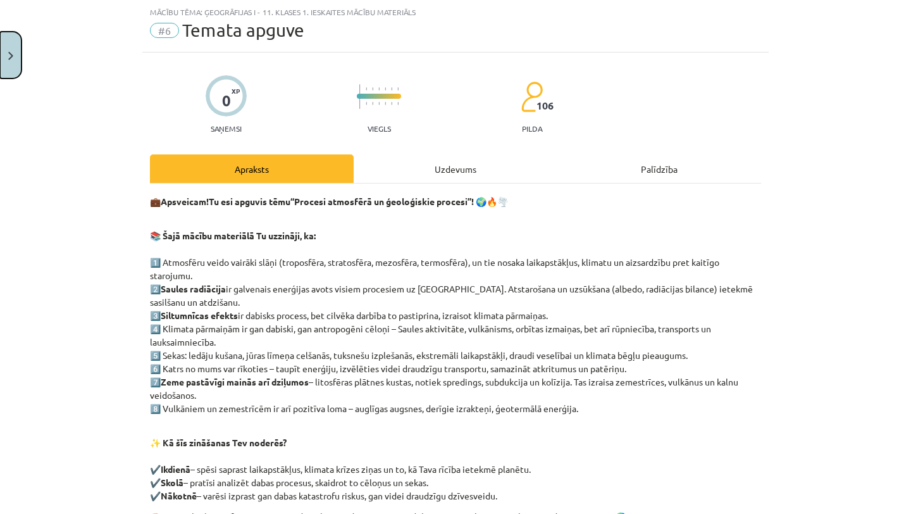
click at [12, 64] on button "Close" at bounding box center [11, 55] width 22 height 47
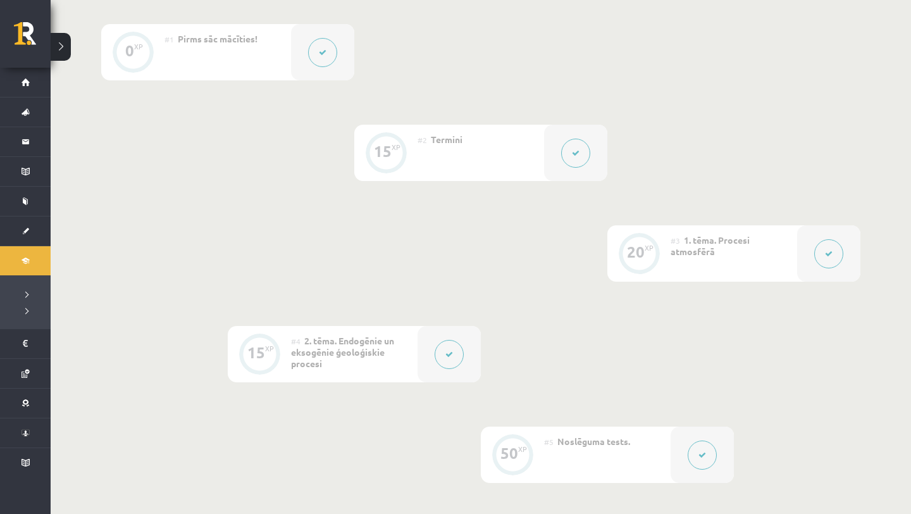
scroll to position [0, 0]
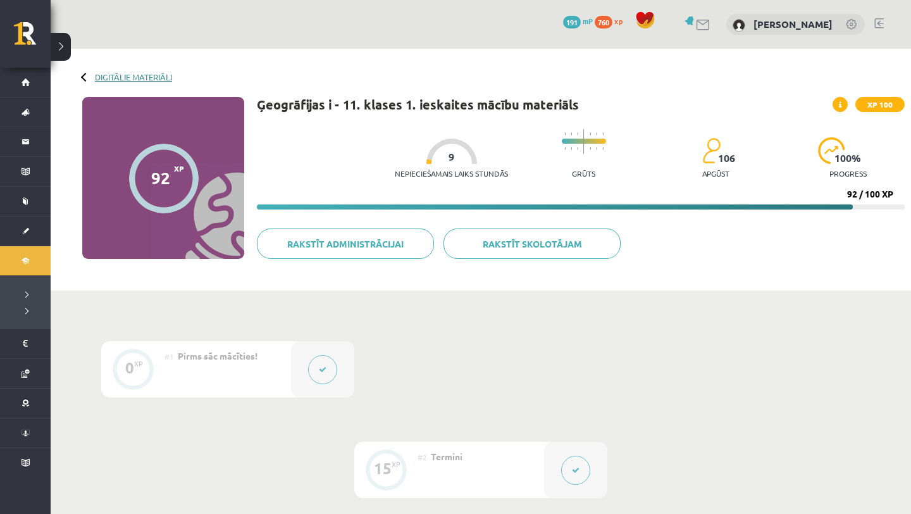
click at [127, 75] on link "Digitālie materiāli" at bounding box center [133, 76] width 77 height 9
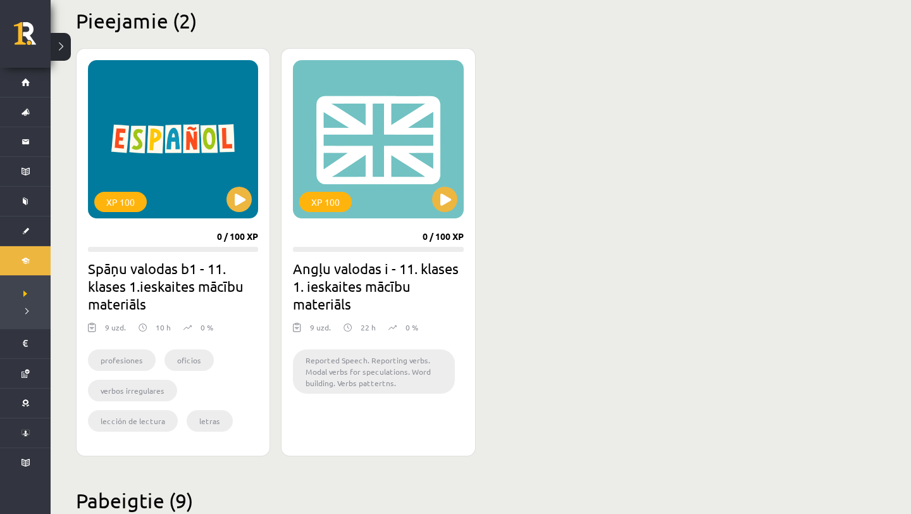
scroll to position [315, 0]
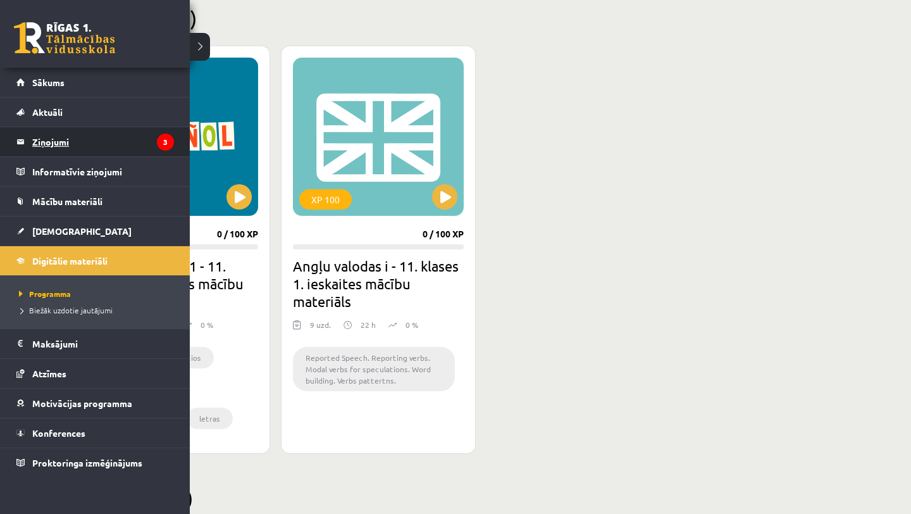
click at [69, 138] on legend "Ziņojumi 3" at bounding box center [103, 141] width 142 height 29
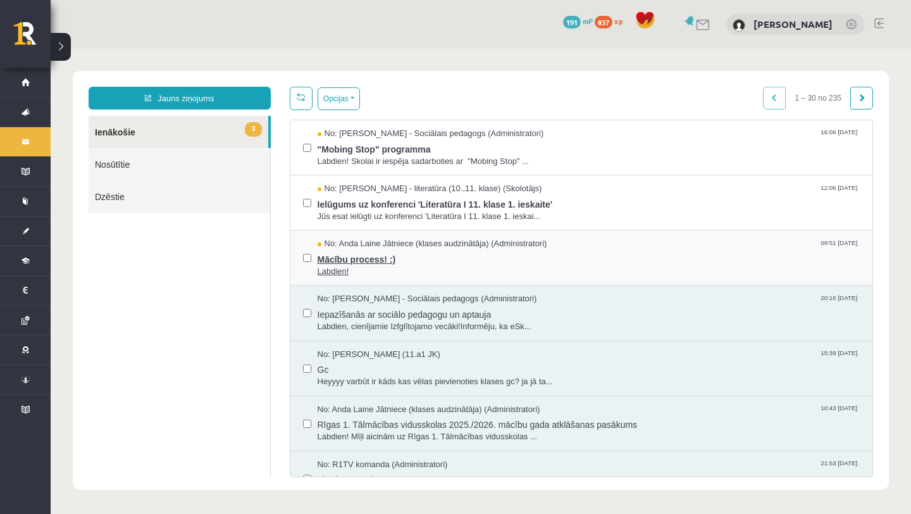
click at [418, 262] on span "Mācību process! :)" at bounding box center [589, 258] width 543 height 16
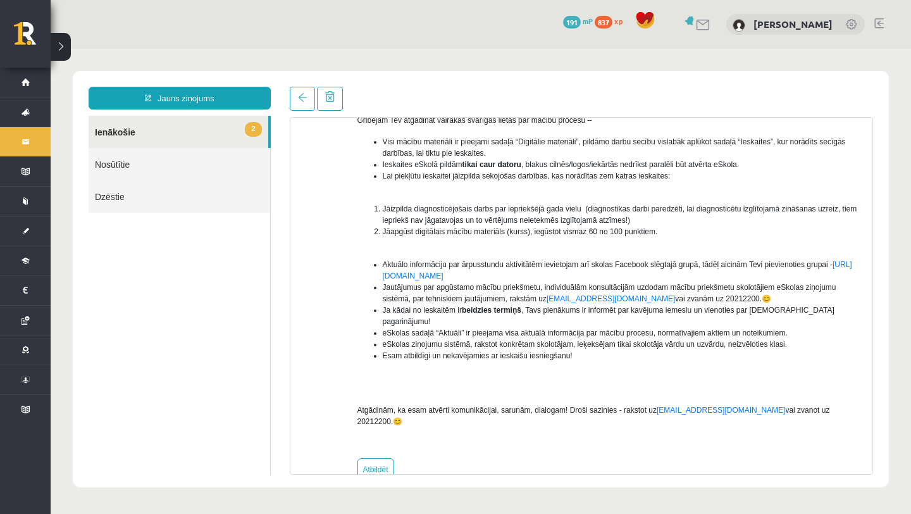
scroll to position [140, 0]
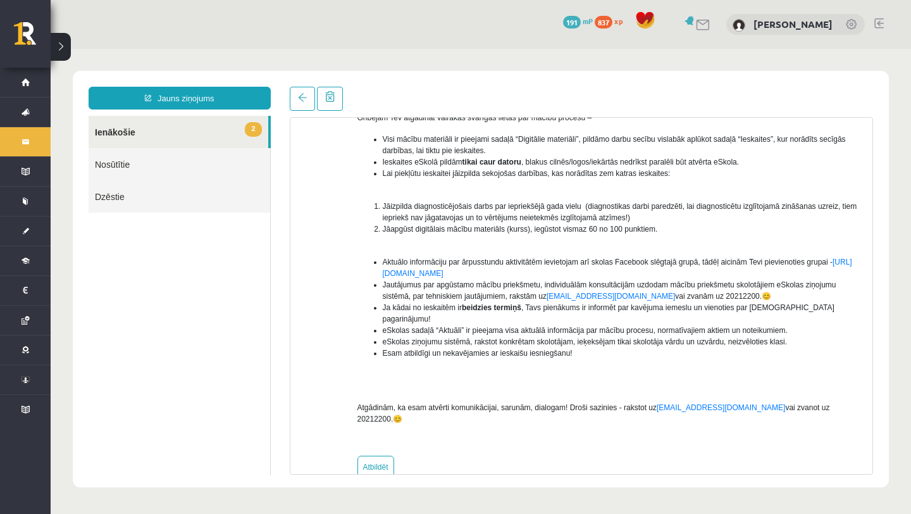
click at [205, 129] on link "2 Ienākošie" at bounding box center [179, 132] width 180 height 32
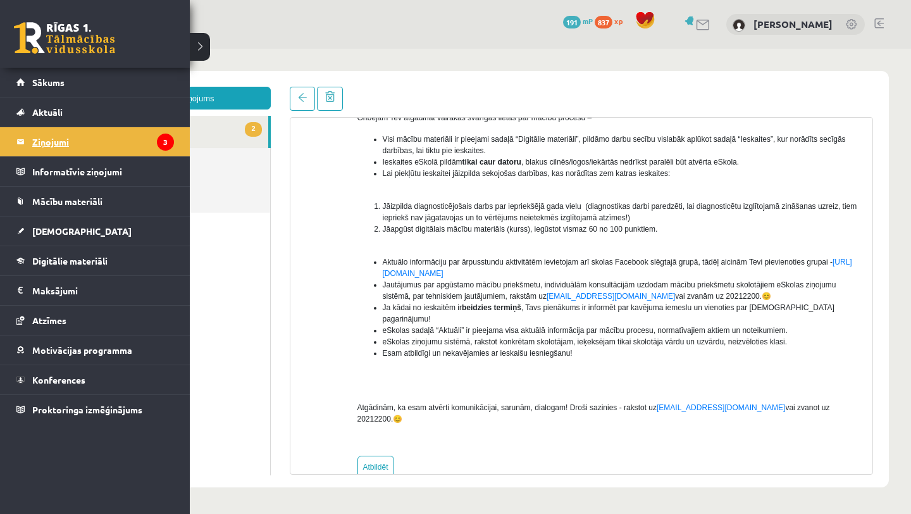
click at [34, 146] on legend "Ziņojumi 3" at bounding box center [103, 141] width 142 height 29
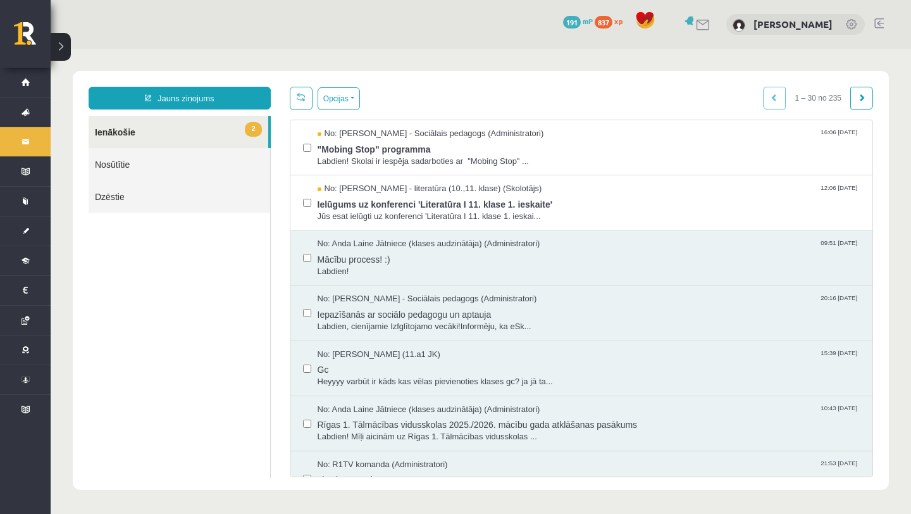
scroll to position [0, 0]
click at [444, 203] on span "Ielūgums uz konferenci 'Literatūra I 11. klase 1. ieskaite'" at bounding box center [589, 203] width 543 height 16
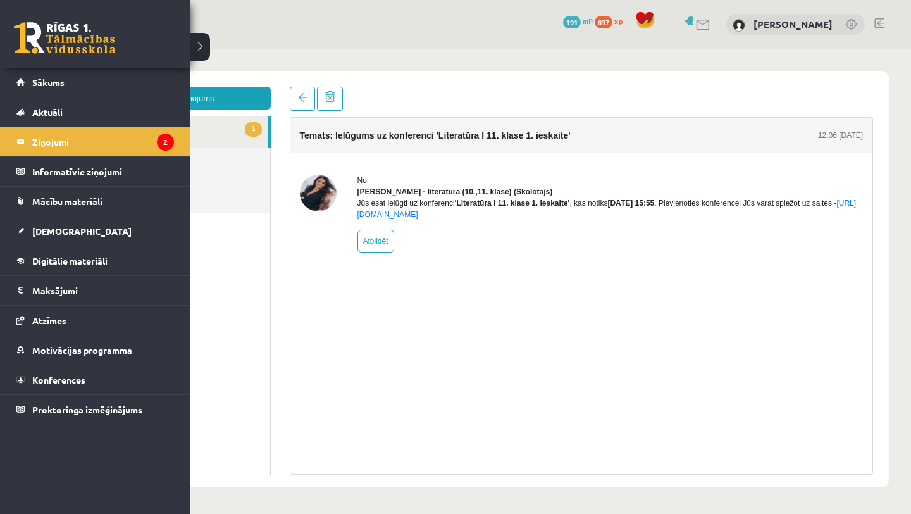
click at [16, 140] on li "Ziņojumi 2" at bounding box center [95, 142] width 190 height 30
click at [40, 140] on legend "Ziņojumi 2" at bounding box center [103, 141] width 142 height 29
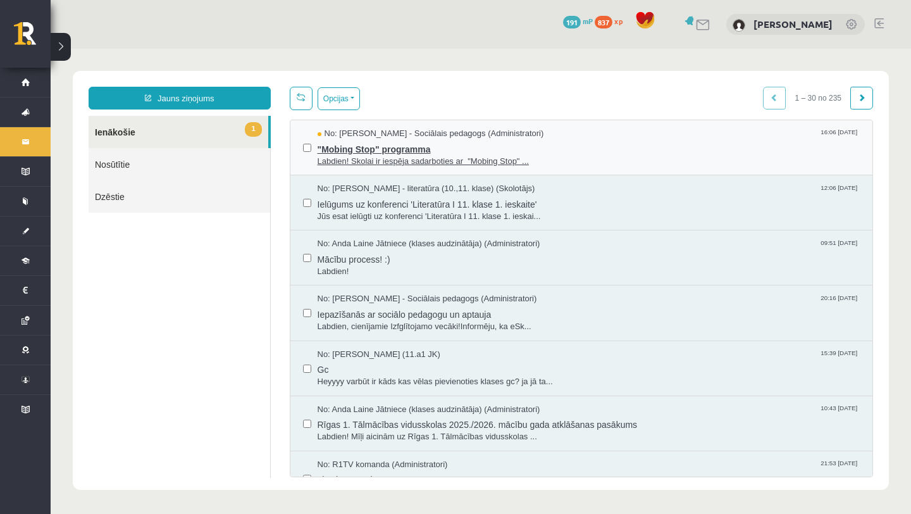
click at [447, 144] on span ""Mobing Stop" programma" at bounding box center [589, 148] width 543 height 16
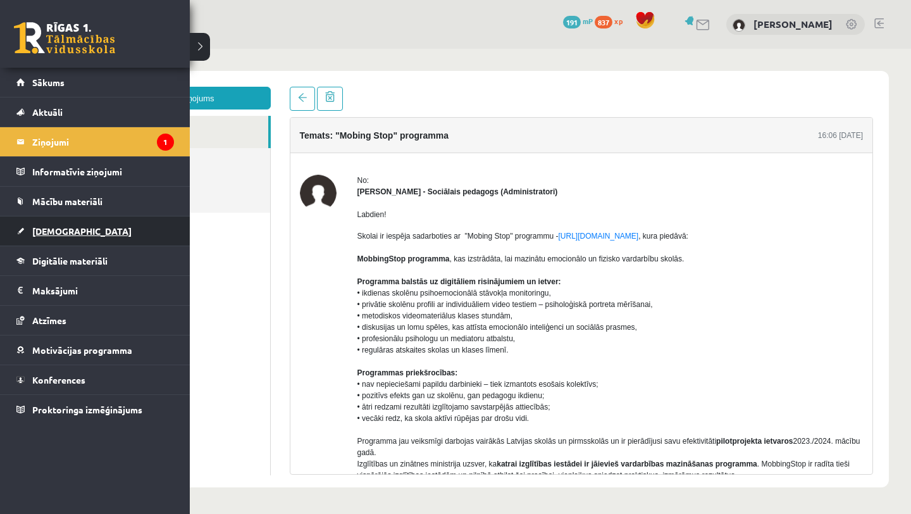
click at [89, 233] on link "[DEMOGRAPHIC_DATA]" at bounding box center [95, 230] width 158 height 29
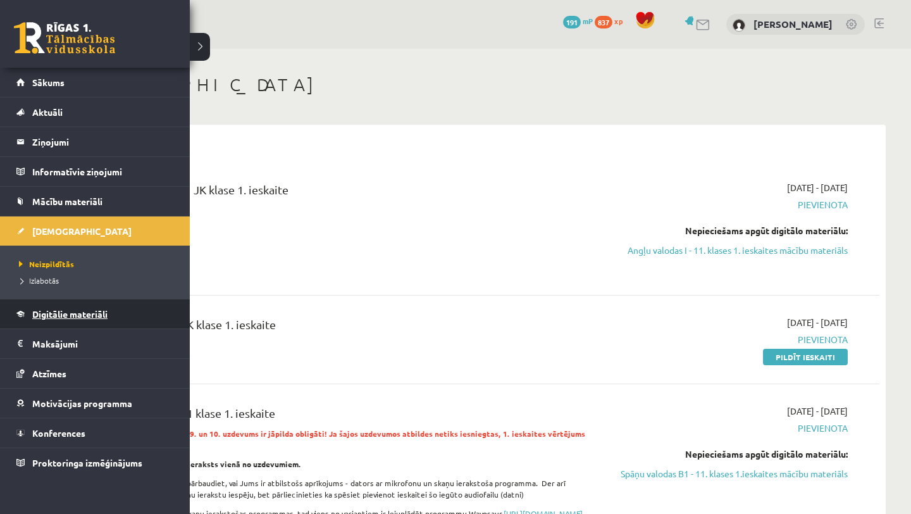
click at [81, 320] on link "Digitālie materiāli" at bounding box center [95, 313] width 158 height 29
